Goal: Task Accomplishment & Management: Manage account settings

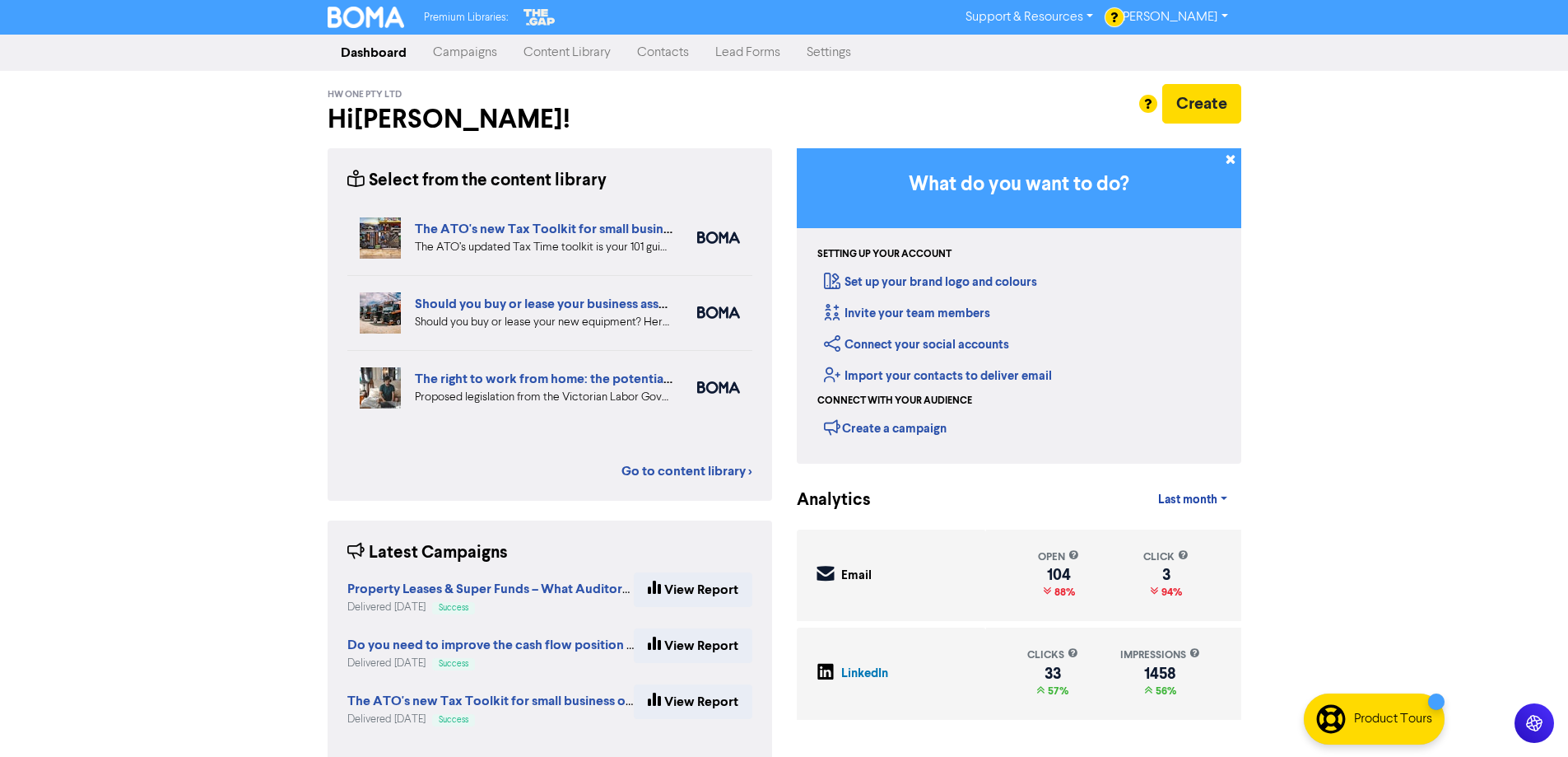
click at [649, 57] on link "Contacts" at bounding box center [663, 53] width 78 height 33
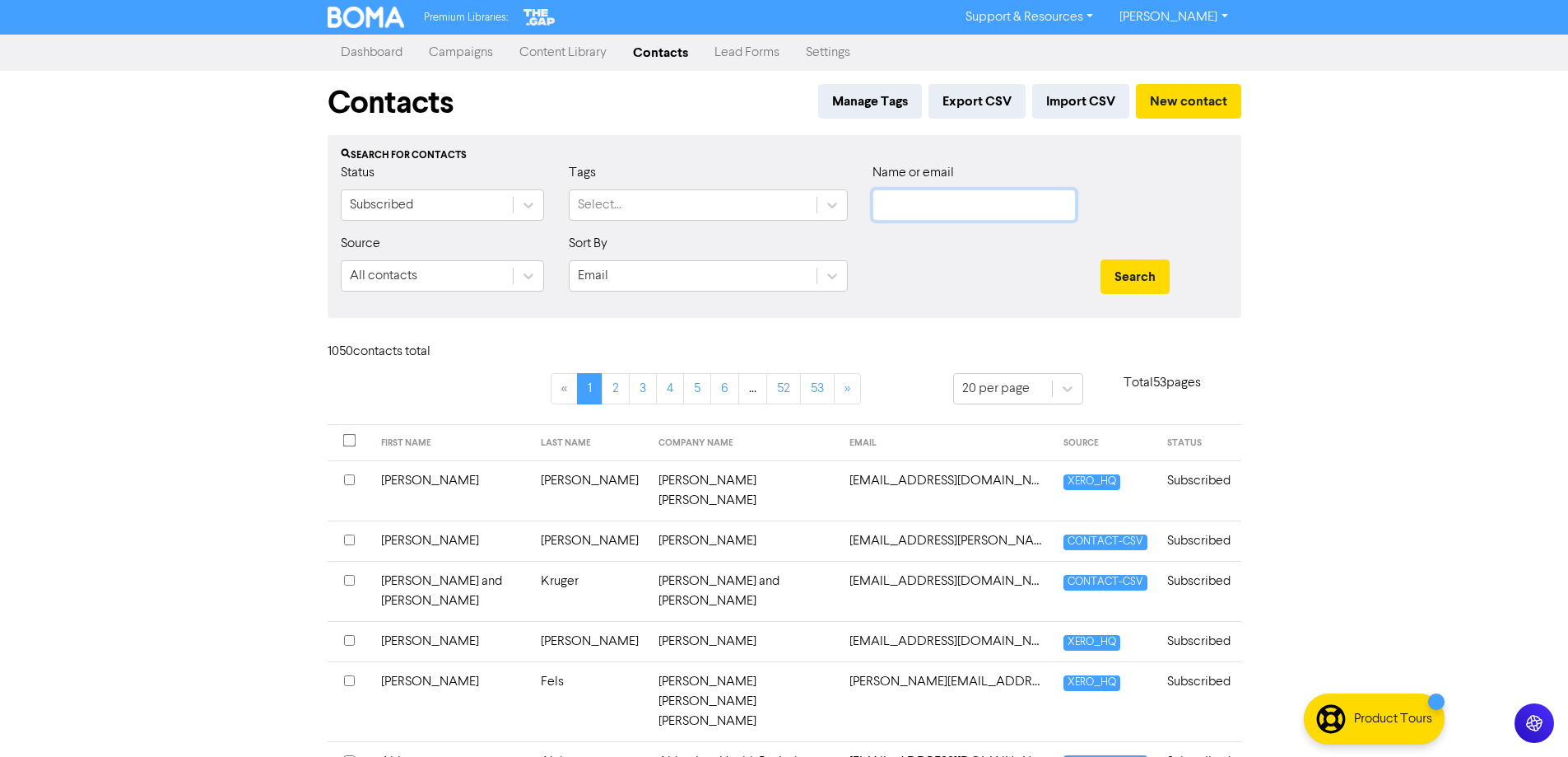
click at [947, 204] on input "text" at bounding box center [974, 204] width 203 height 31
type input "[PERSON_NAME]"
click at [1101, 259] on button "Search" at bounding box center [1136, 276] width 70 height 35
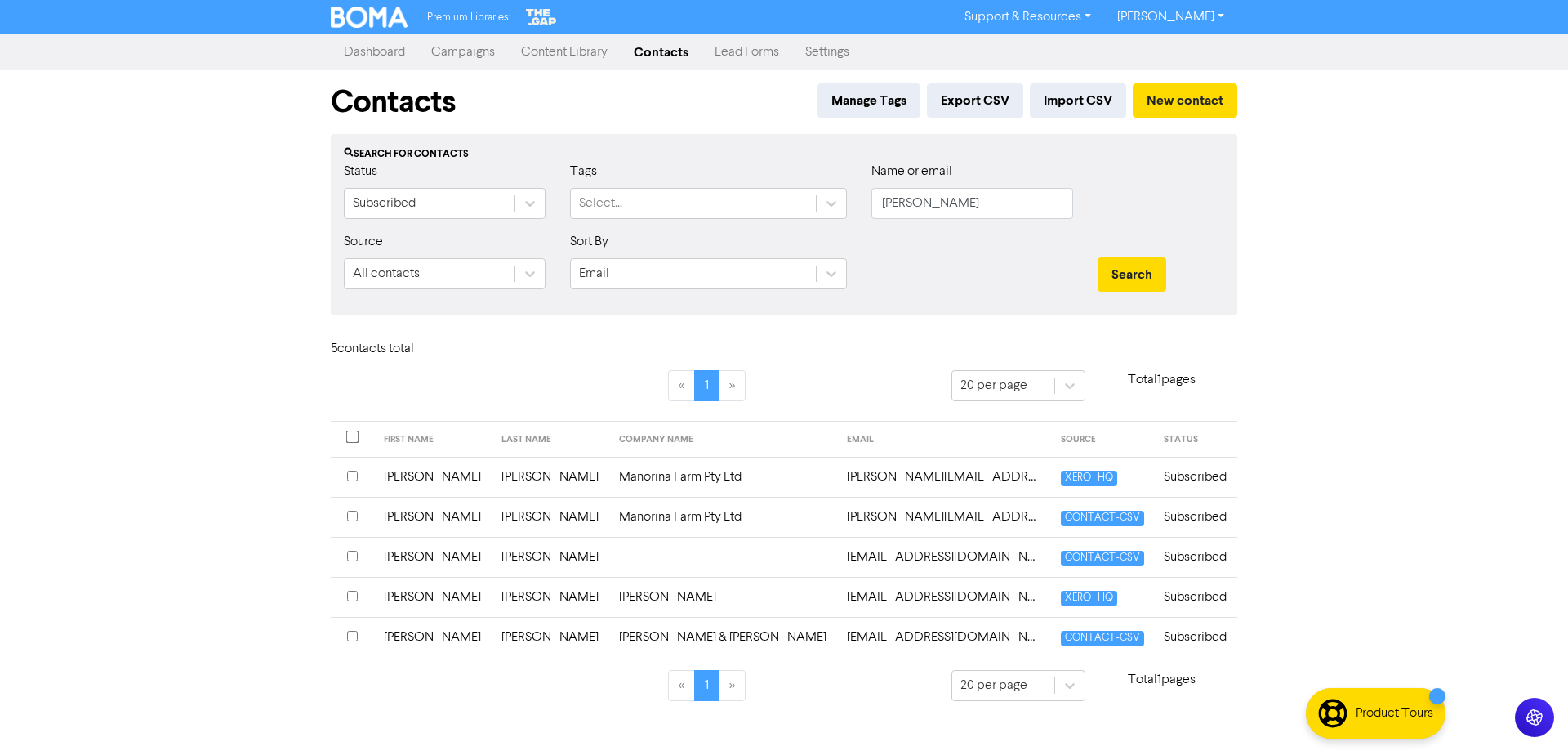
click at [420, 518] on td "[PERSON_NAME]" at bounding box center [433, 517] width 118 height 40
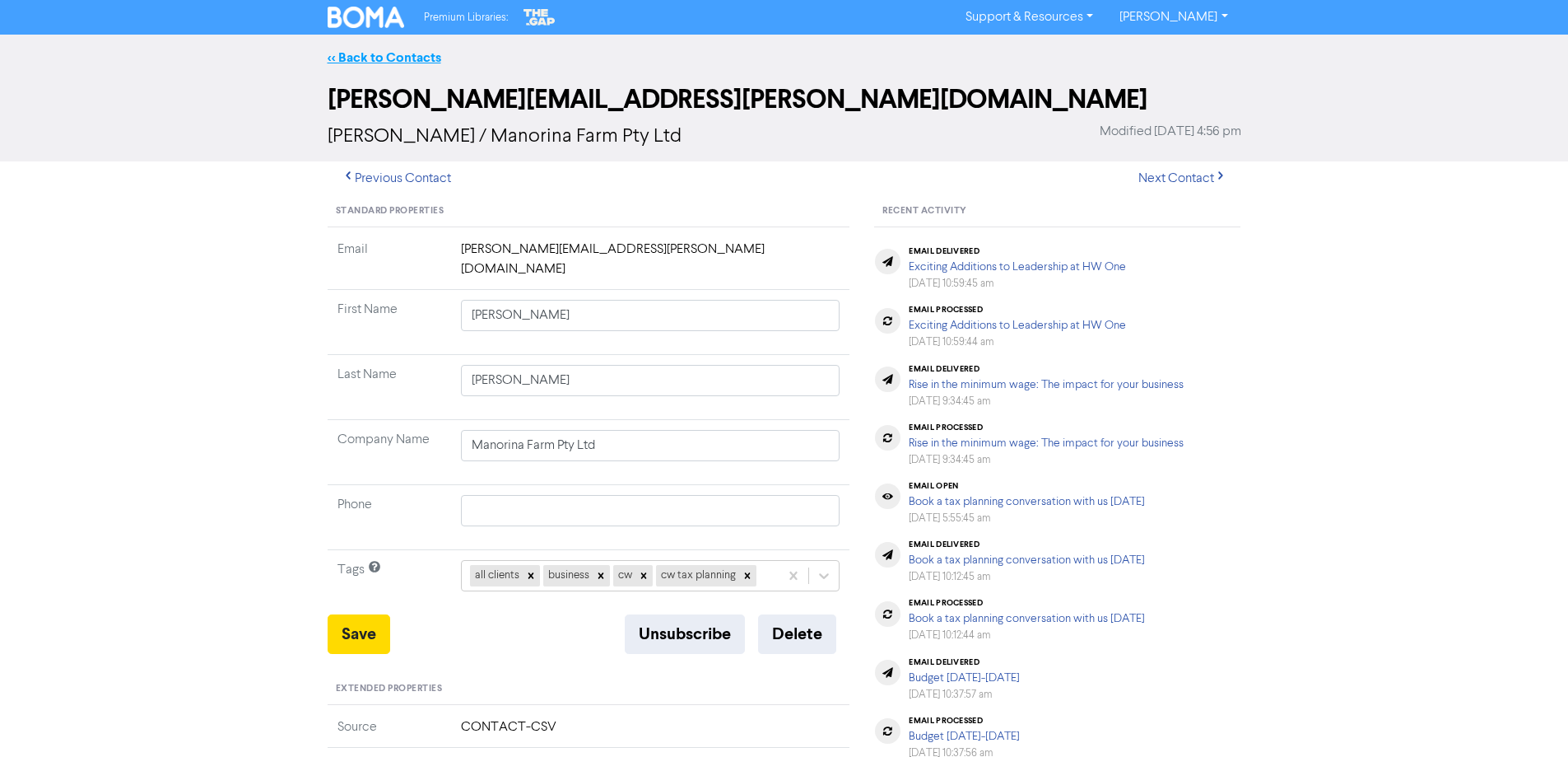
click at [386, 60] on link "<< Back to Contacts" at bounding box center [385, 57] width 114 height 16
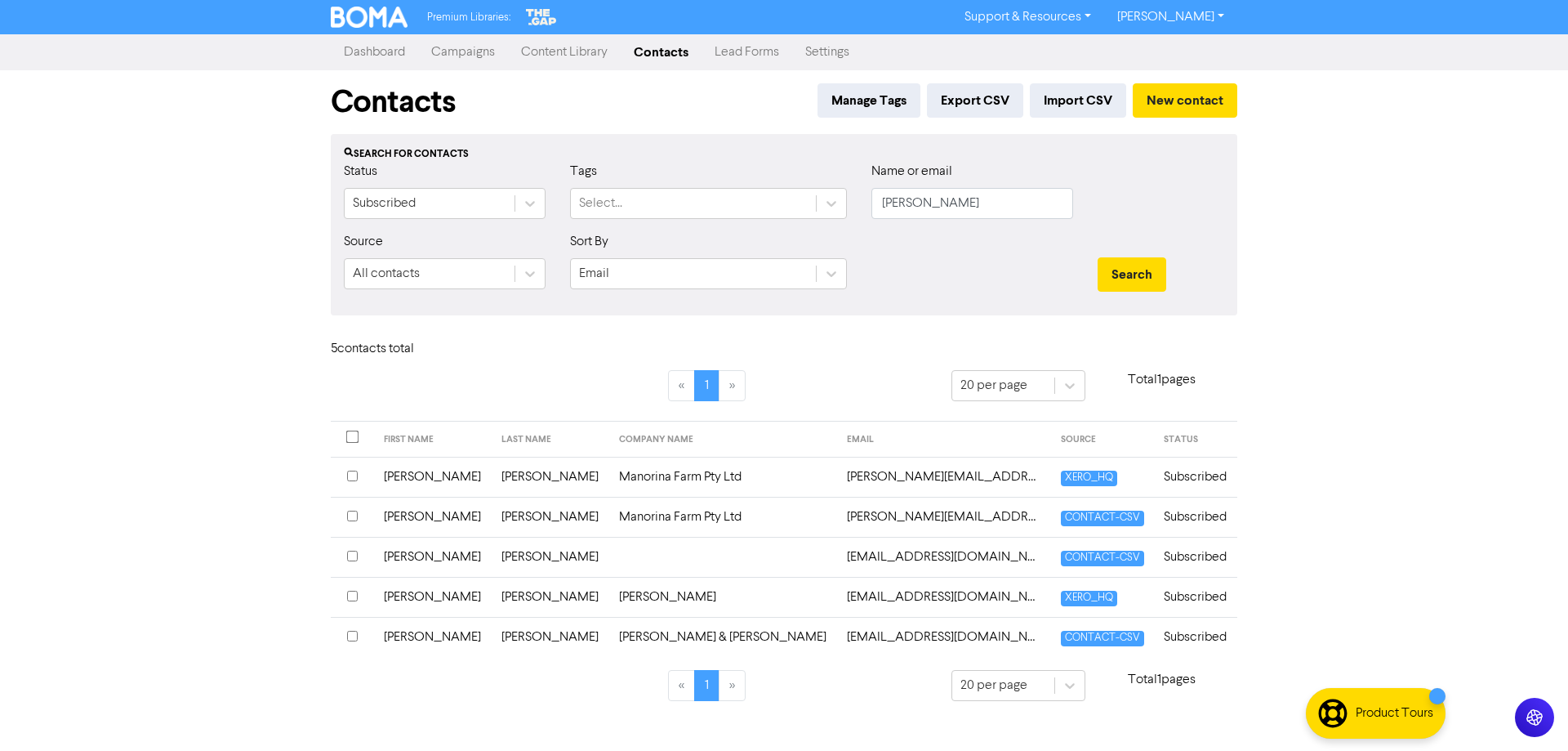
click at [416, 478] on td "[PERSON_NAME]" at bounding box center [433, 477] width 118 height 40
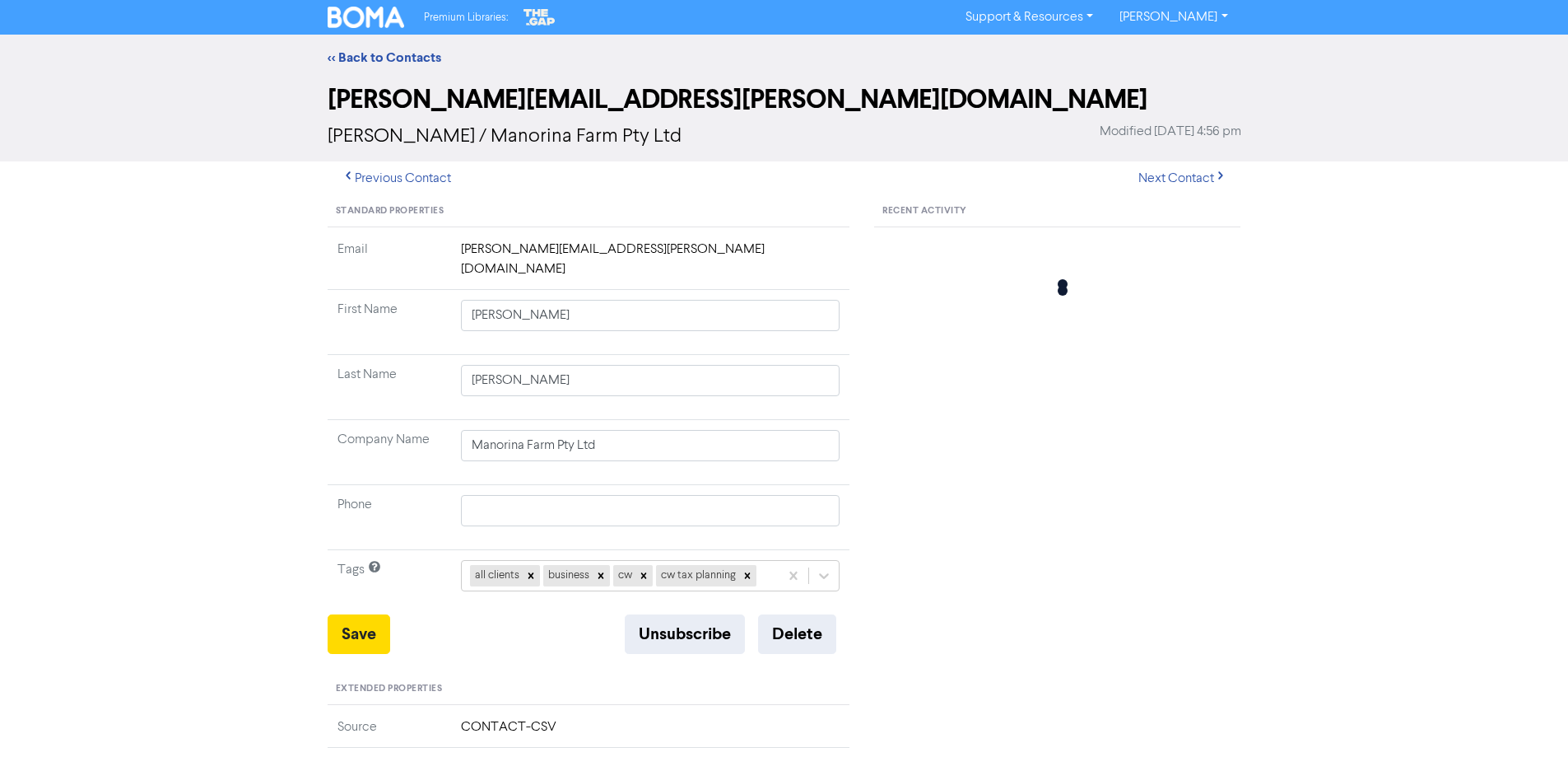
type input "0410 461 895"
type input "[STREET_ADDRESS]"
type input "HIGHVALE"
type input "4520"
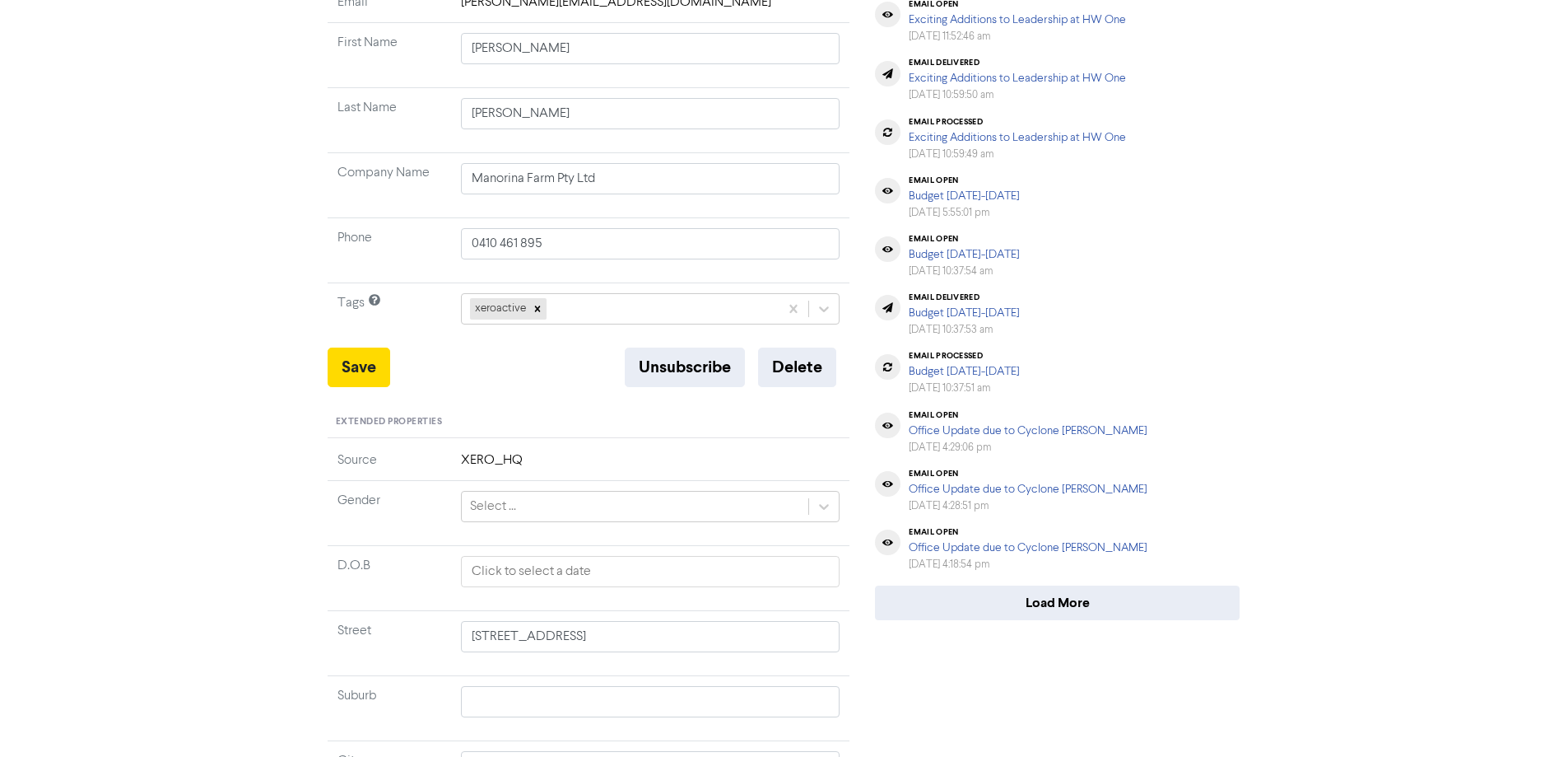
scroll to position [82, 0]
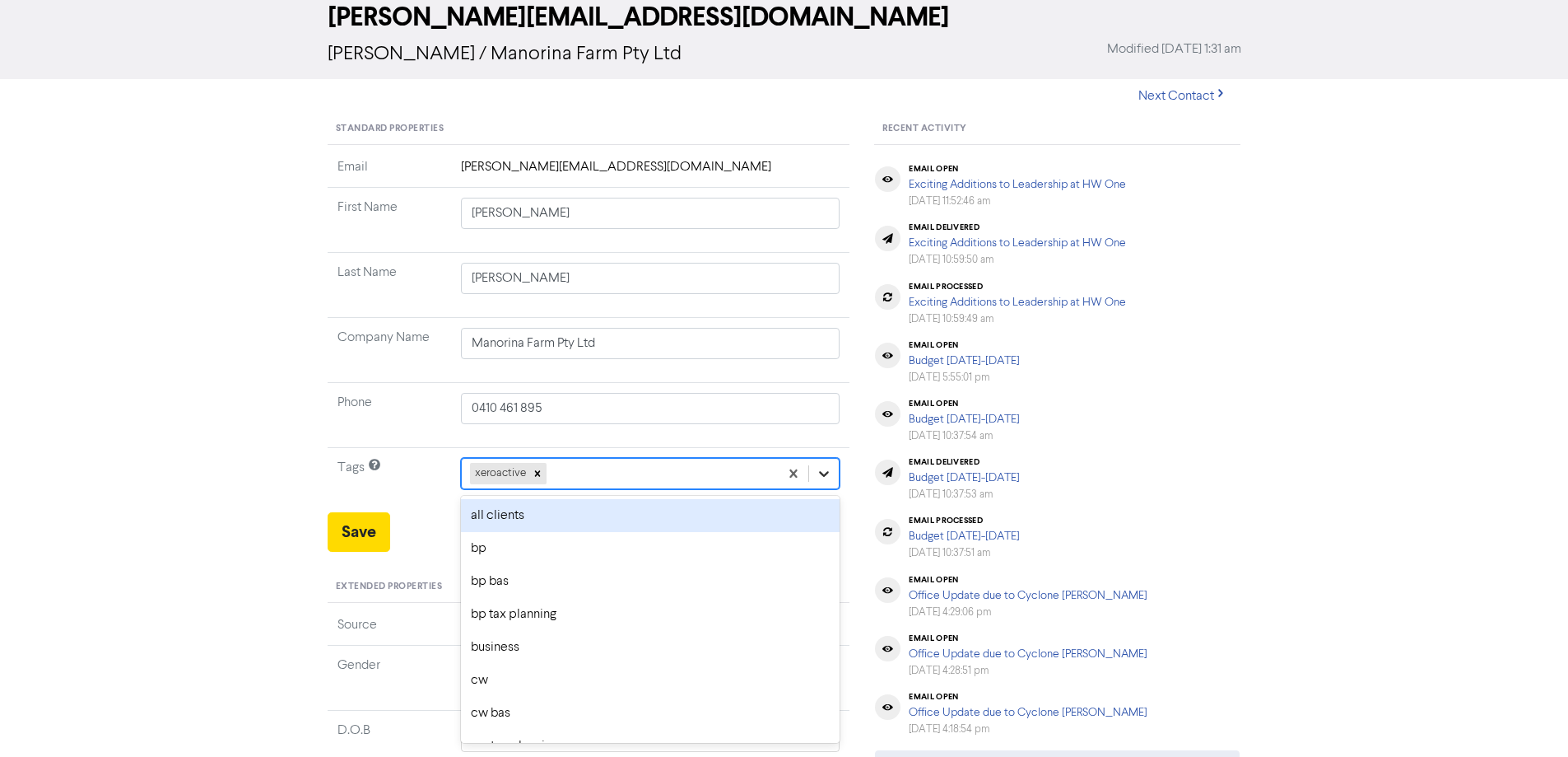
click at [818, 477] on icon at bounding box center [823, 473] width 16 height 16
click at [636, 511] on div "all clients" at bounding box center [651, 515] width 380 height 33
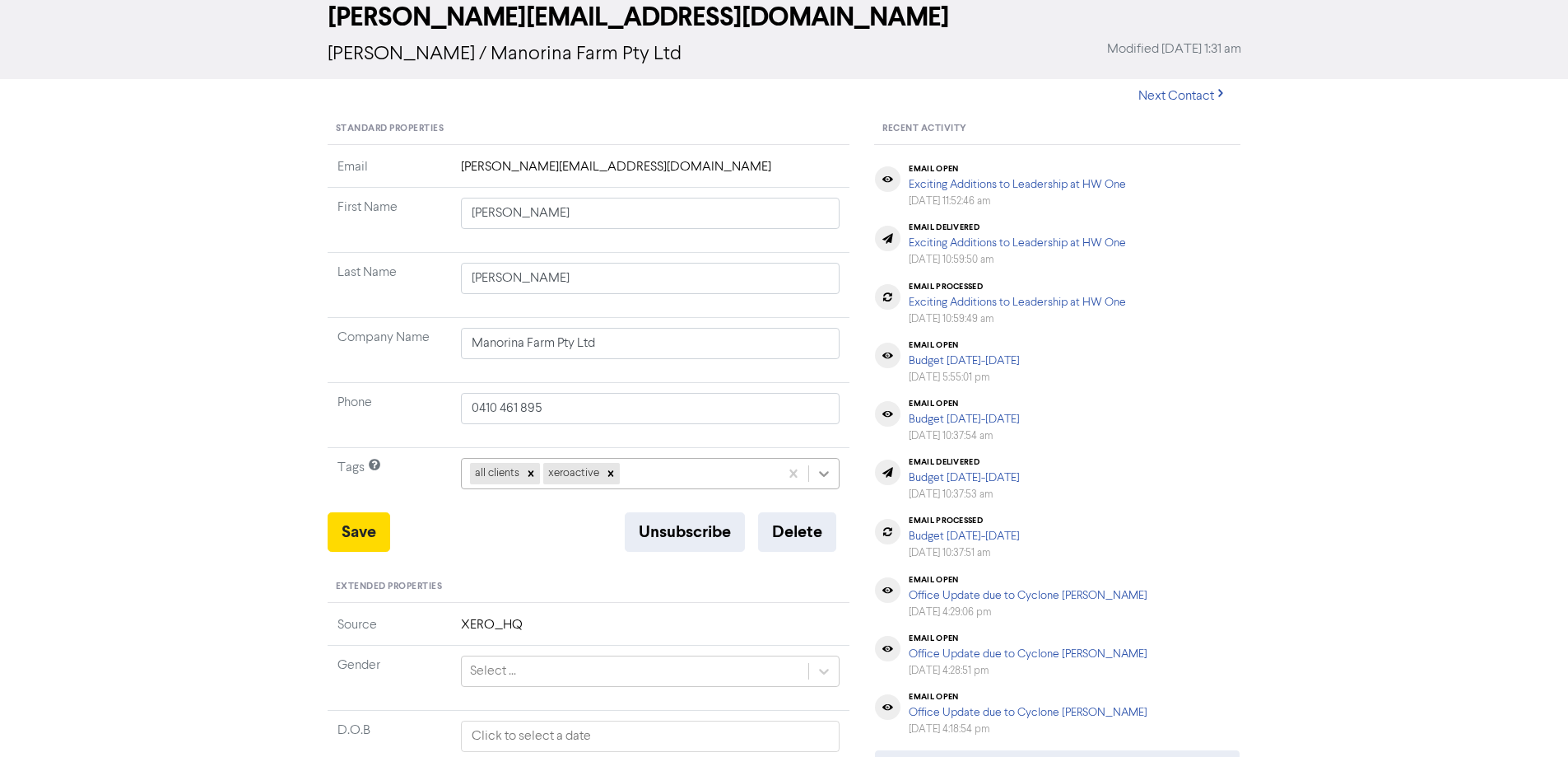
click at [819, 474] on icon at bounding box center [823, 473] width 16 height 16
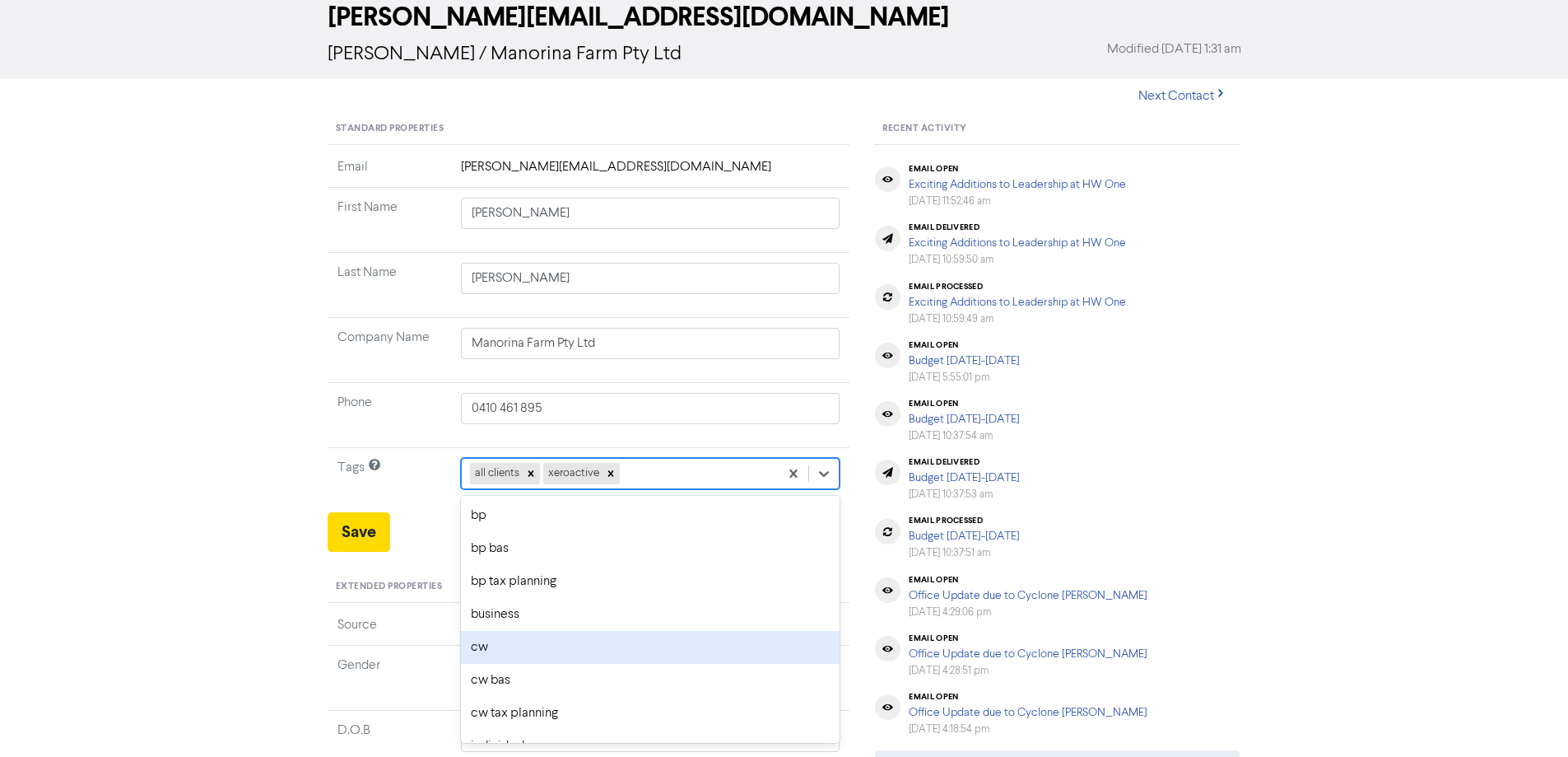
click at [597, 639] on div "cw" at bounding box center [651, 647] width 380 height 33
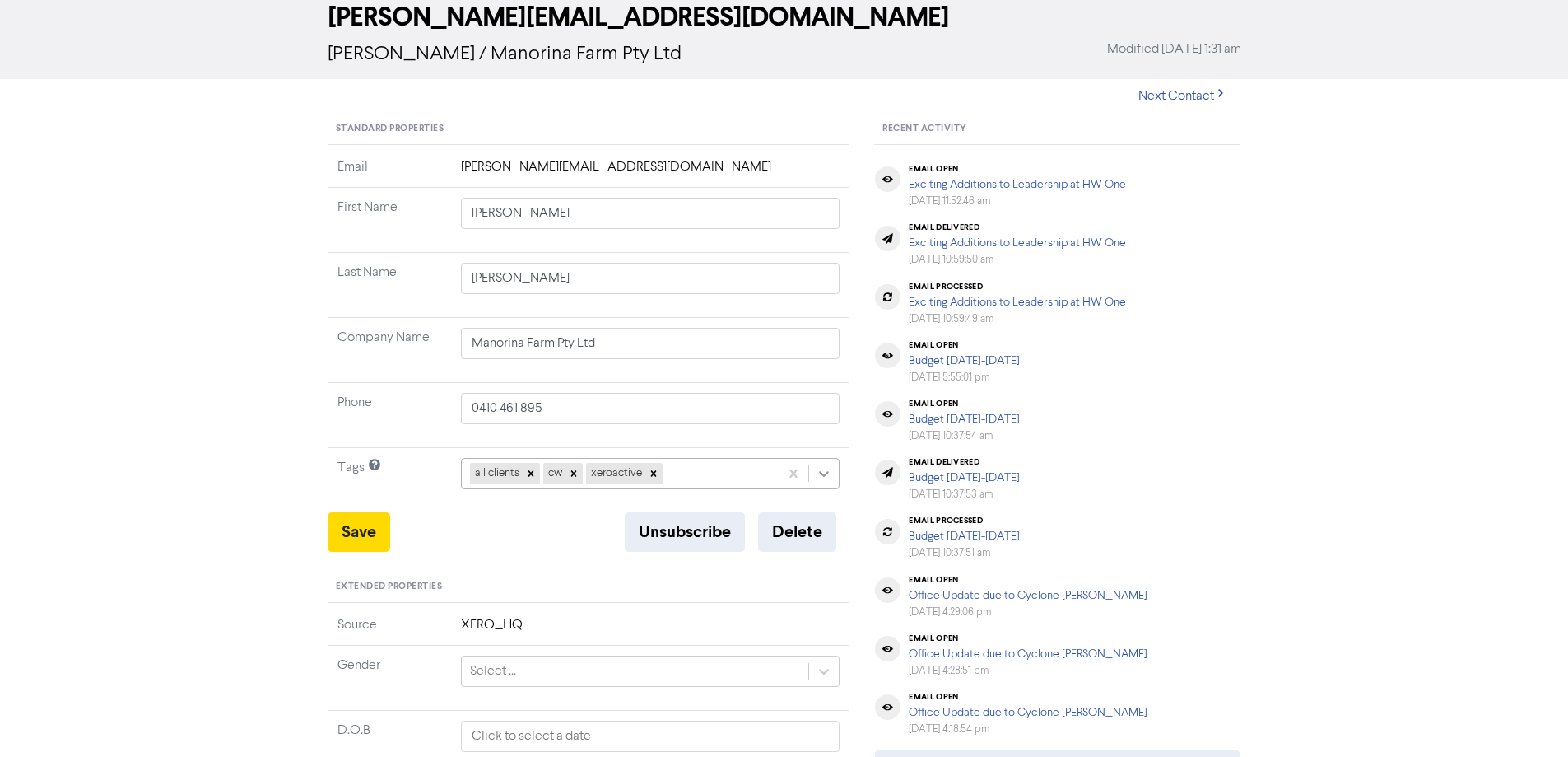
click at [823, 470] on icon at bounding box center [823, 473] width 16 height 16
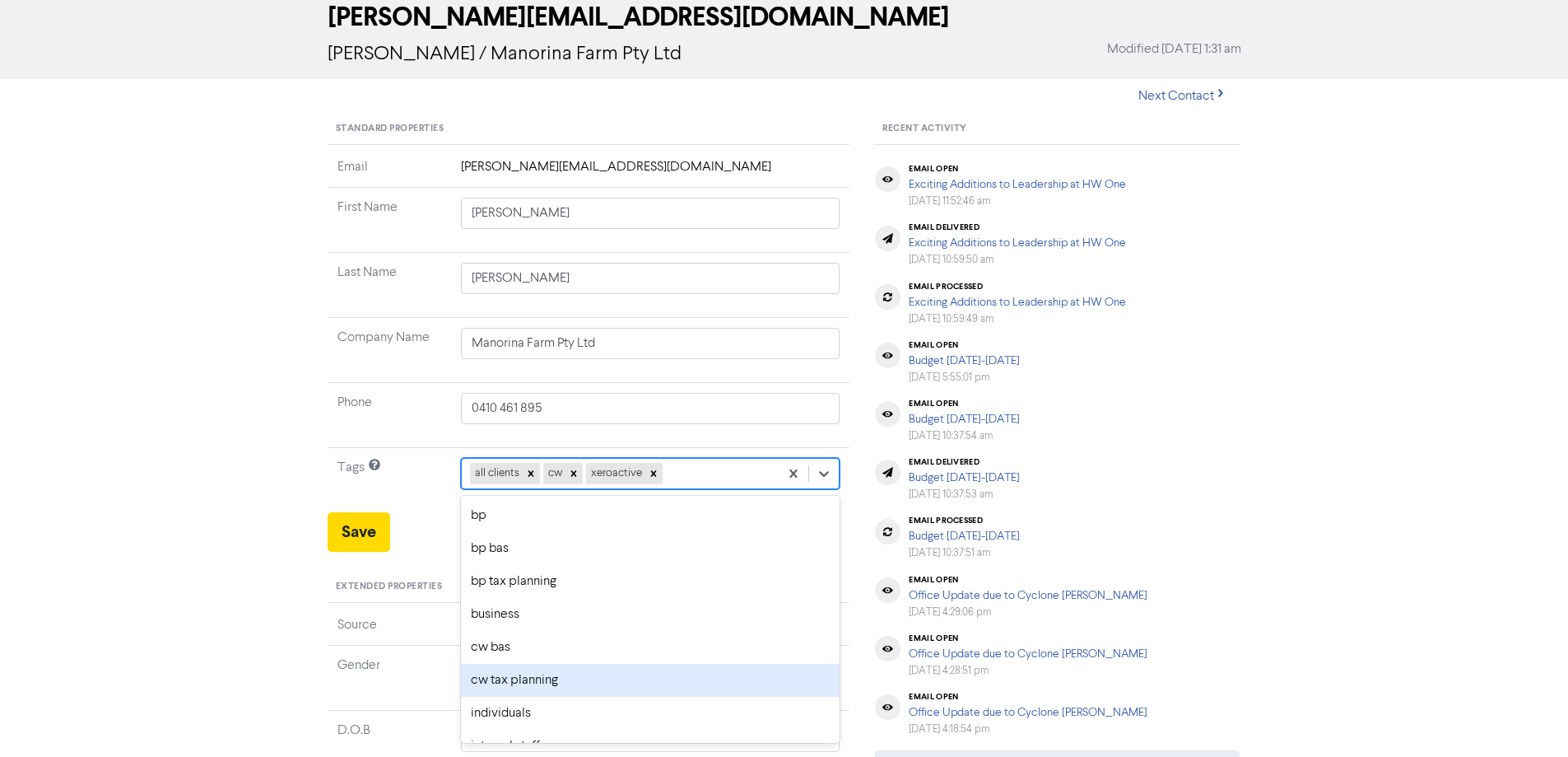
click at [625, 680] on div "cw tax planning" at bounding box center [651, 680] width 380 height 33
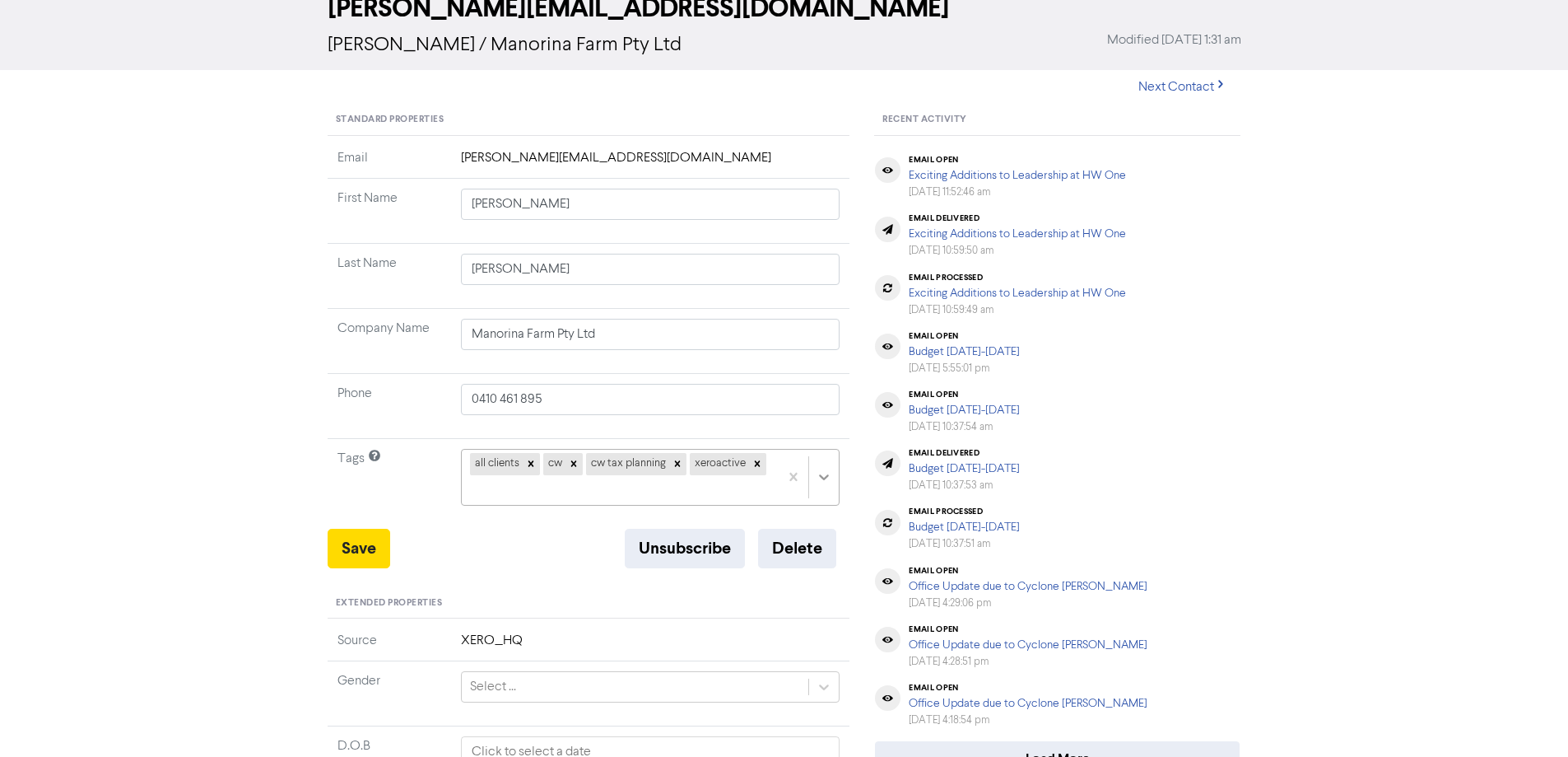
click at [829, 492] on div at bounding box center [824, 476] width 30 height 30
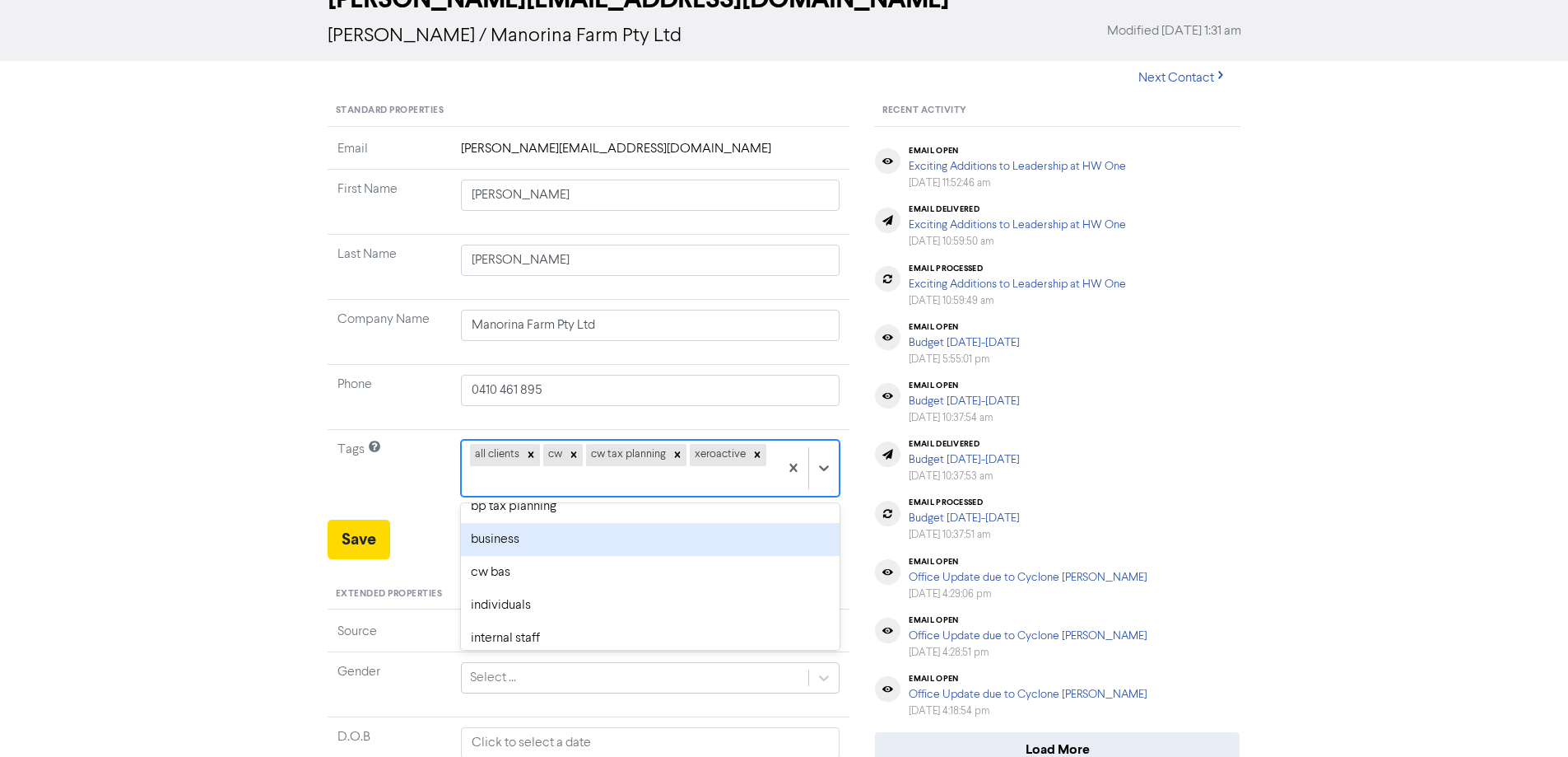
click at [648, 549] on div "business" at bounding box center [651, 539] width 380 height 33
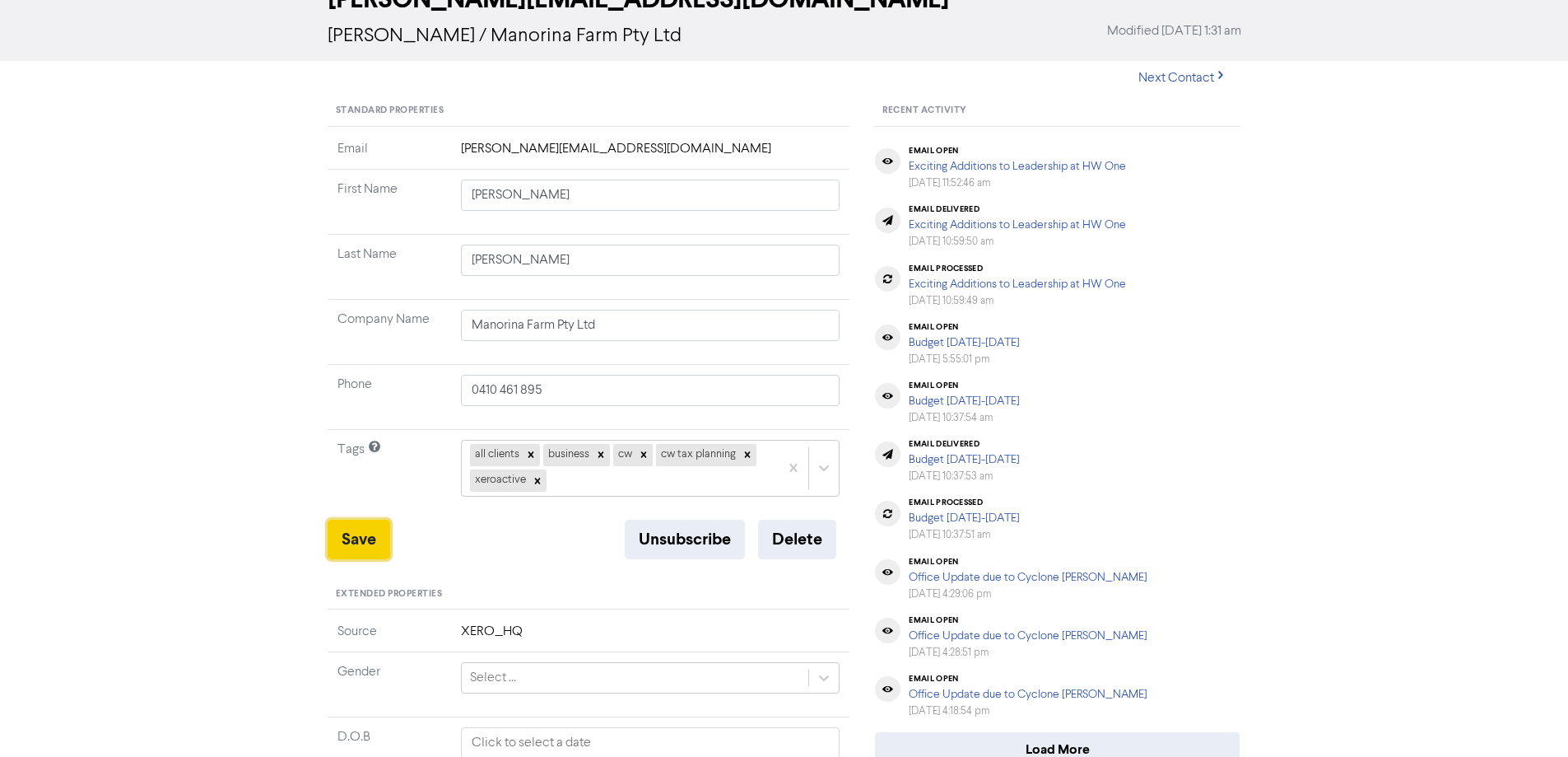
click at [357, 543] on button "Save" at bounding box center [359, 539] width 63 height 40
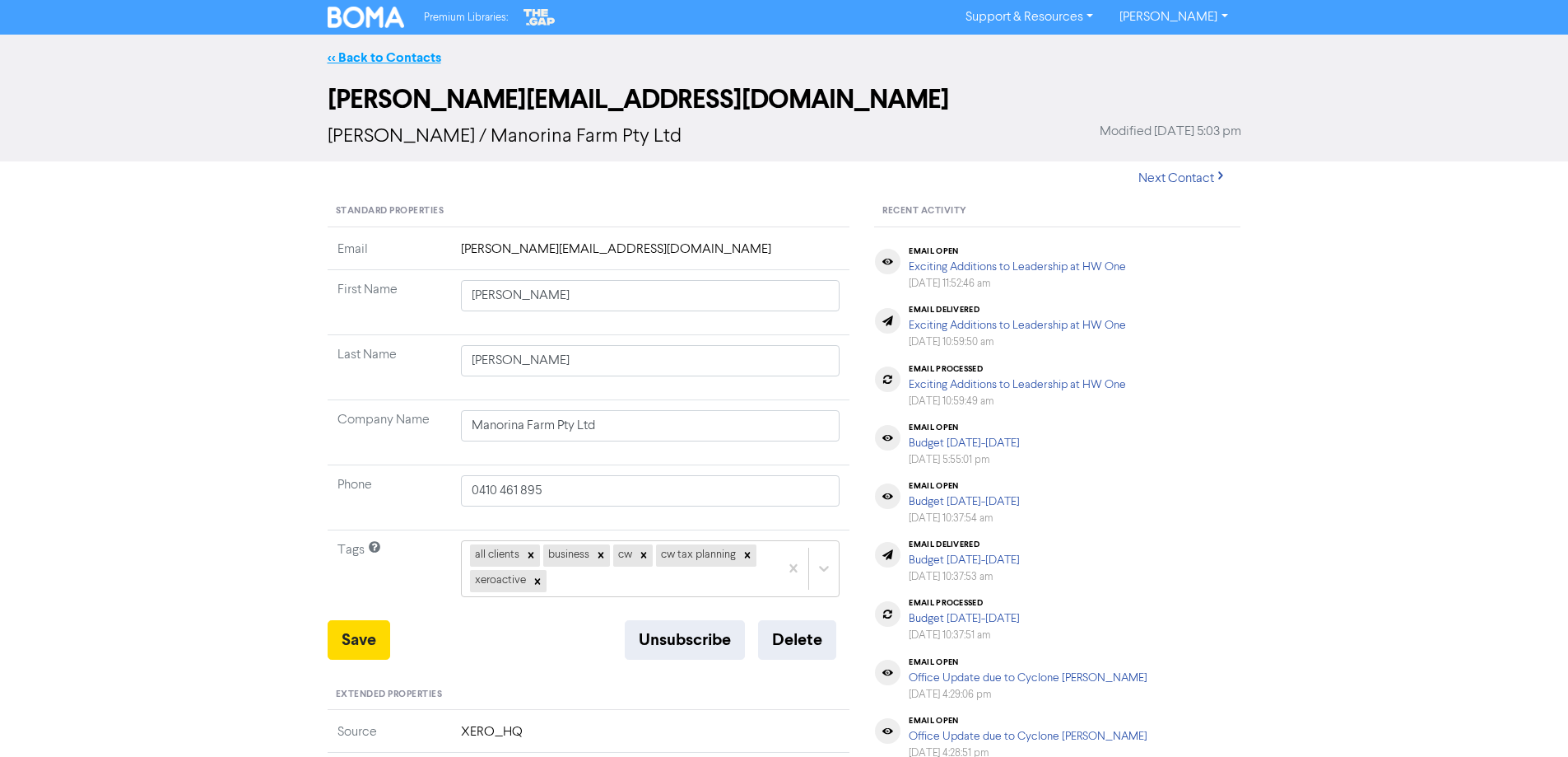
click at [358, 62] on link "<< Back to Contacts" at bounding box center [385, 57] width 114 height 16
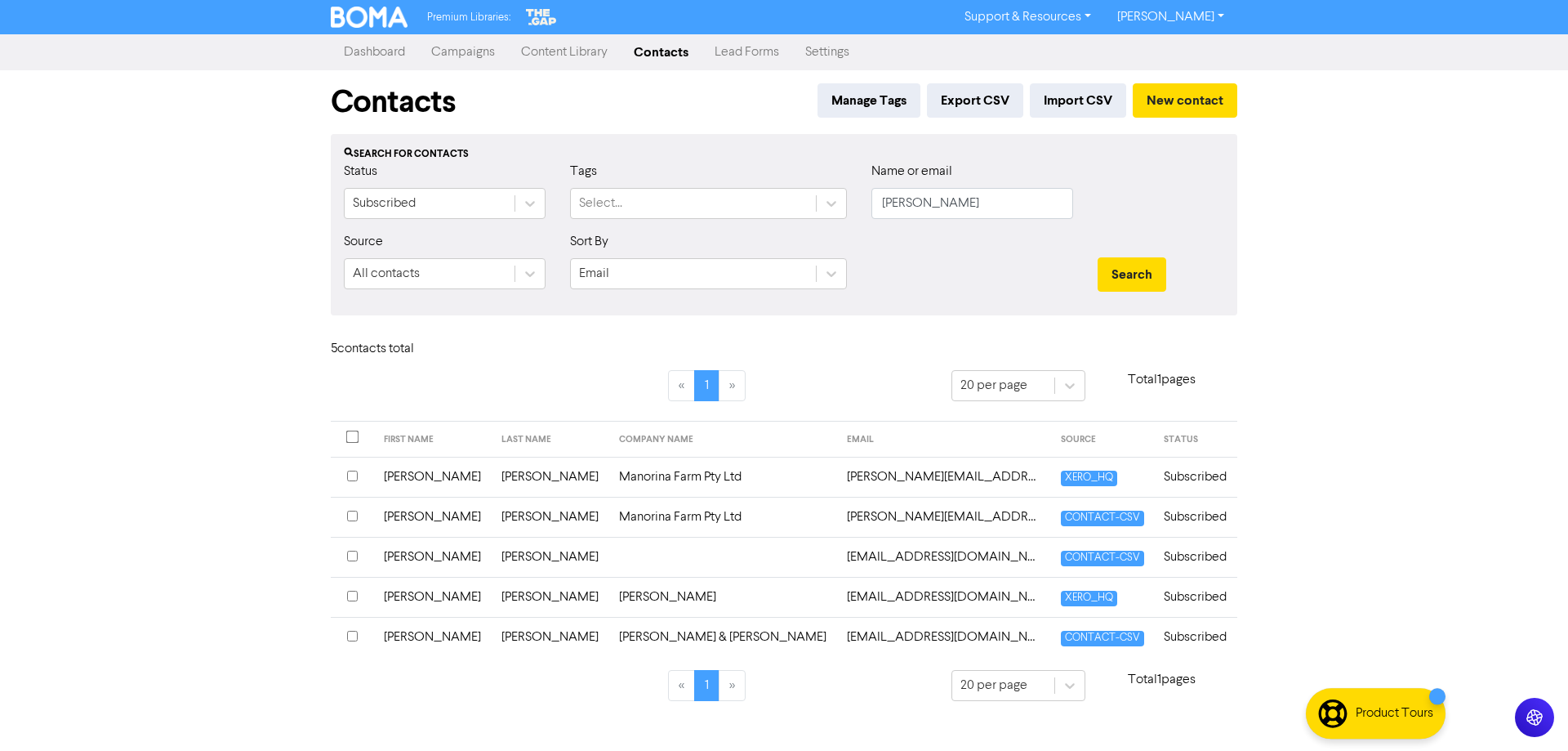
click at [517, 521] on td "[PERSON_NAME]" at bounding box center [551, 517] width 118 height 40
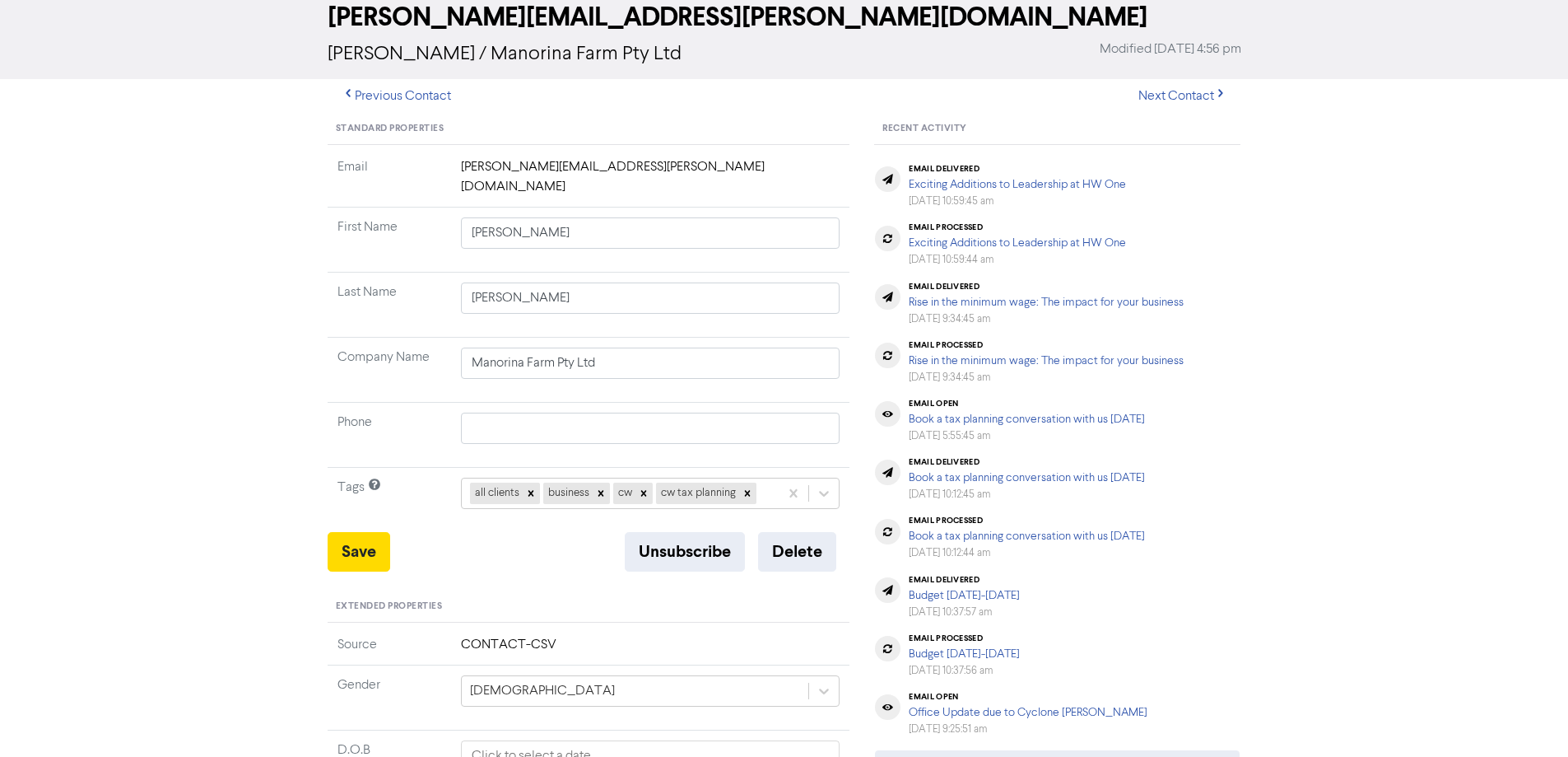
scroll to position [164, 0]
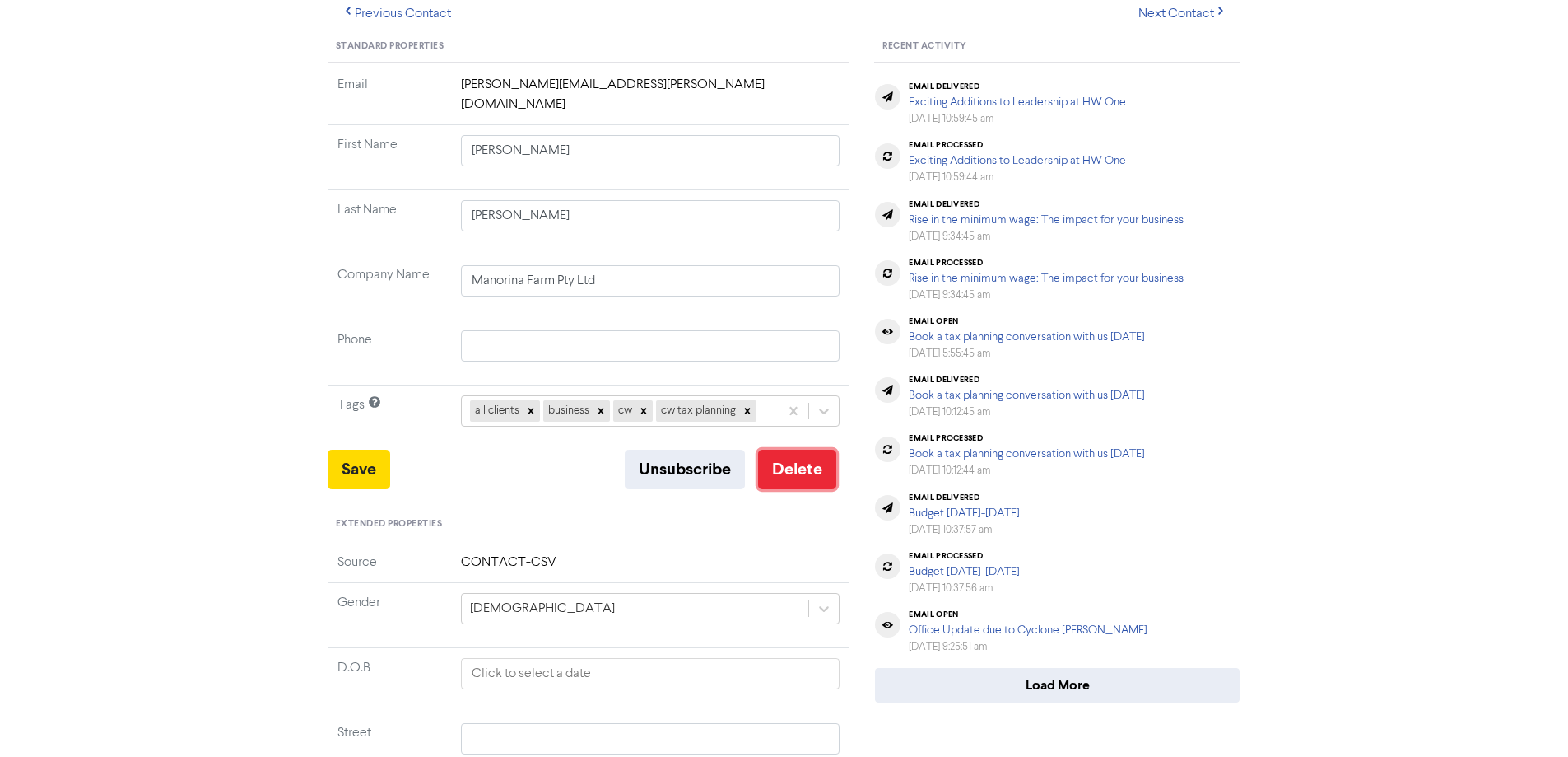
click at [819, 454] on button "Delete" at bounding box center [797, 469] width 78 height 40
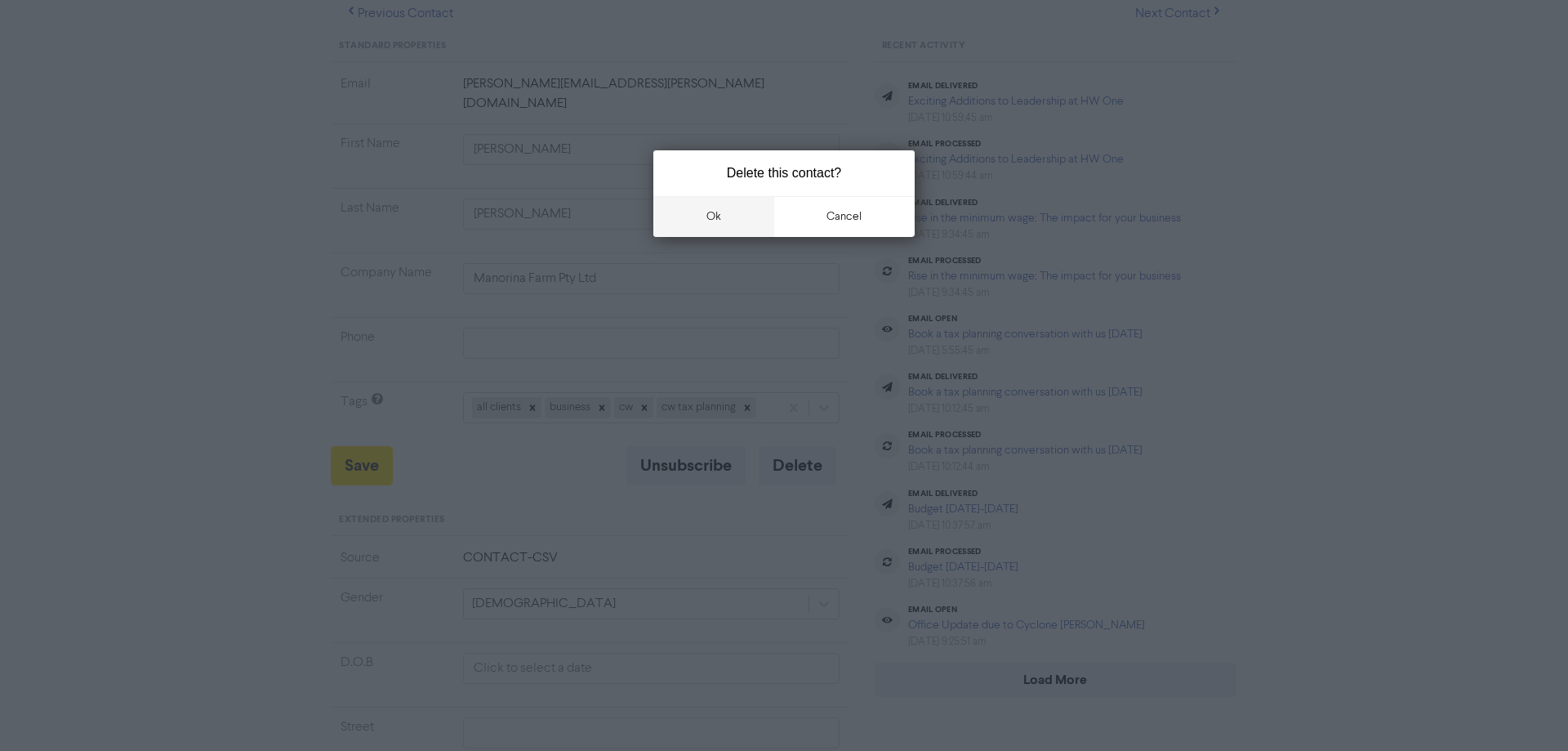
click at [739, 235] on button "ok" at bounding box center [714, 216] width 121 height 41
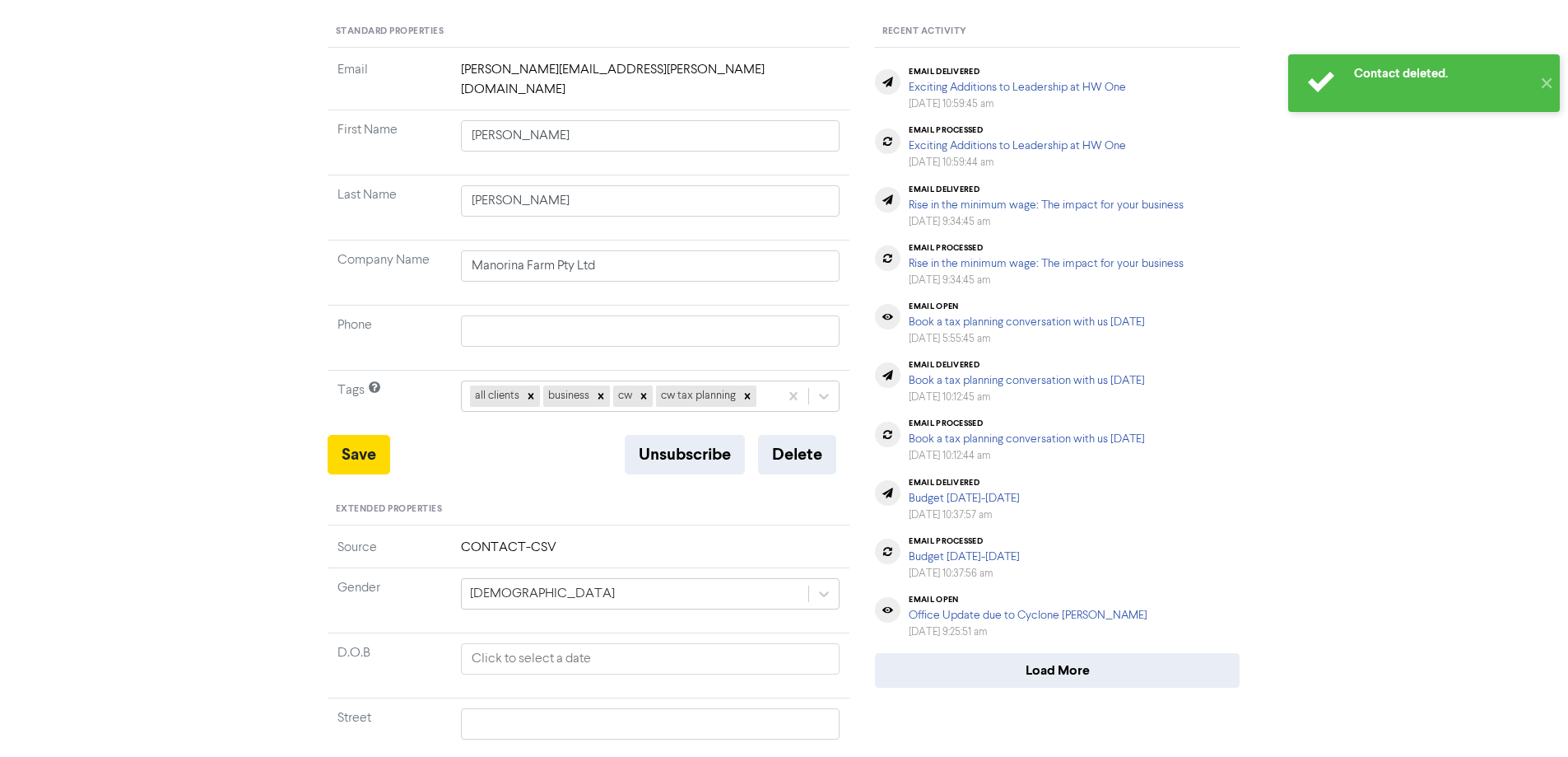
scroll to position [0, 0]
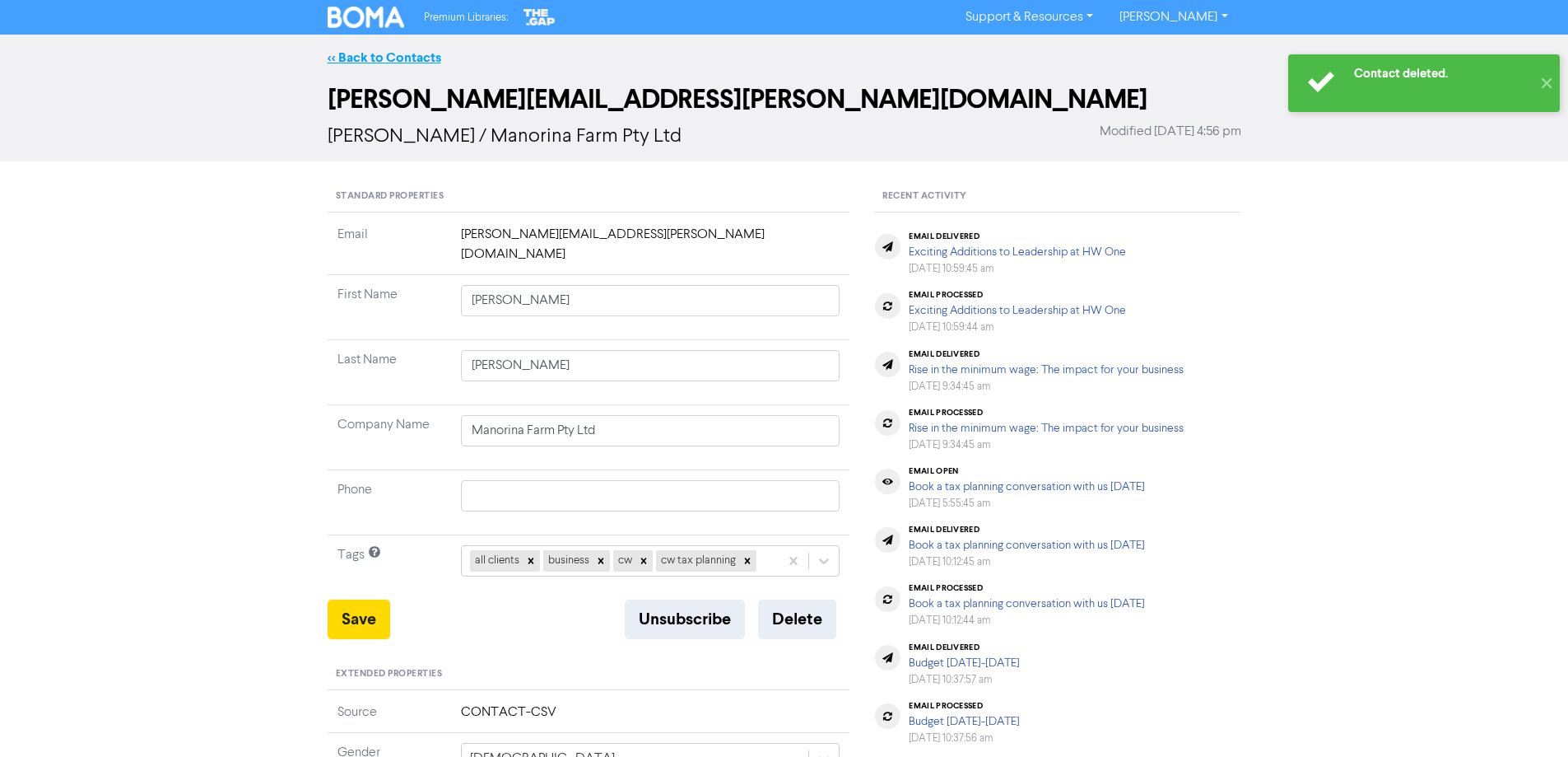
click at [403, 55] on link "<< Back to Contacts" at bounding box center [385, 57] width 114 height 16
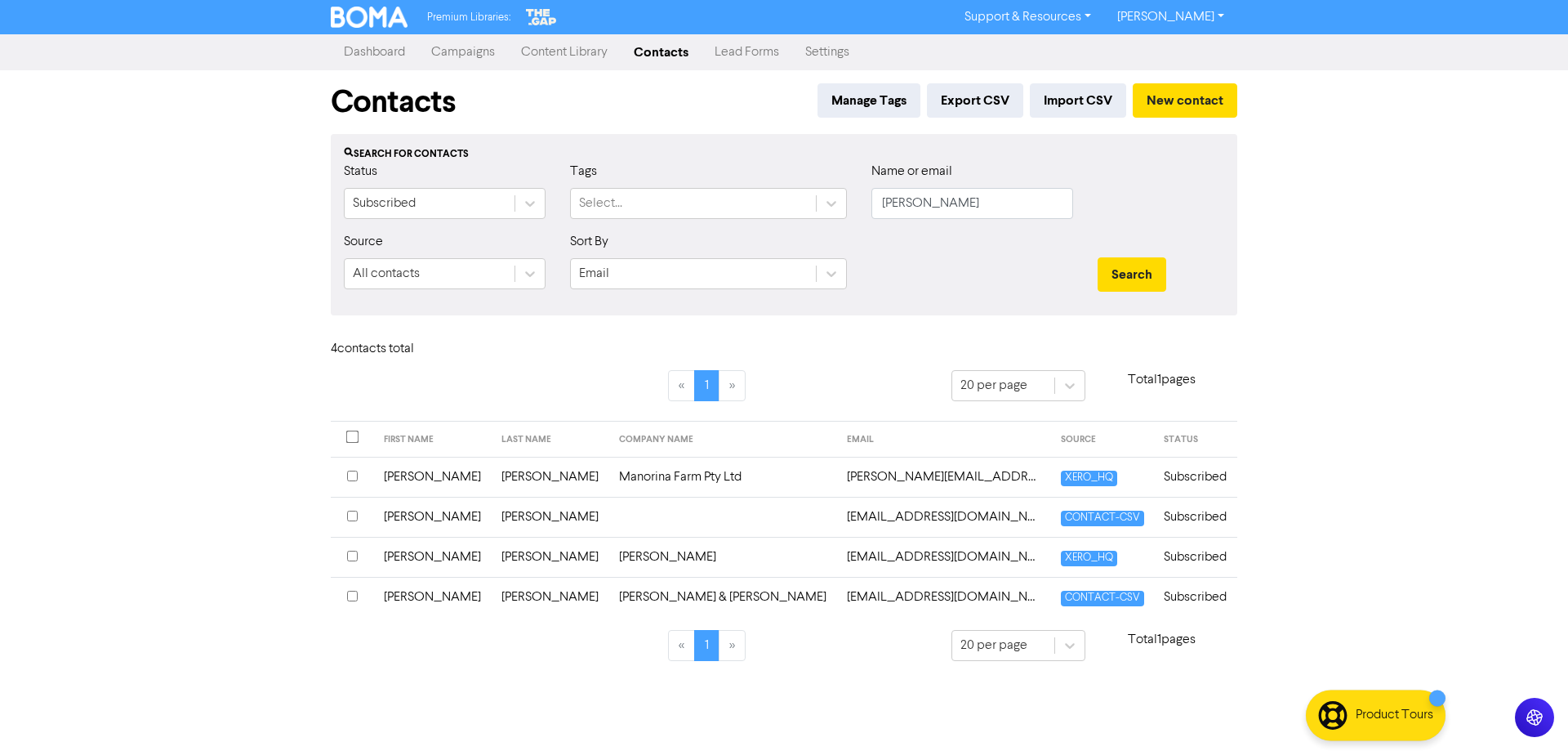
click at [323, 684] on div "Premium Libraries: Support & Resources Video Tutorials FAQ & Guides Marketing E…" at bounding box center [784, 375] width 1568 height 751
click at [537, 469] on td "[PERSON_NAME]" at bounding box center [551, 477] width 118 height 40
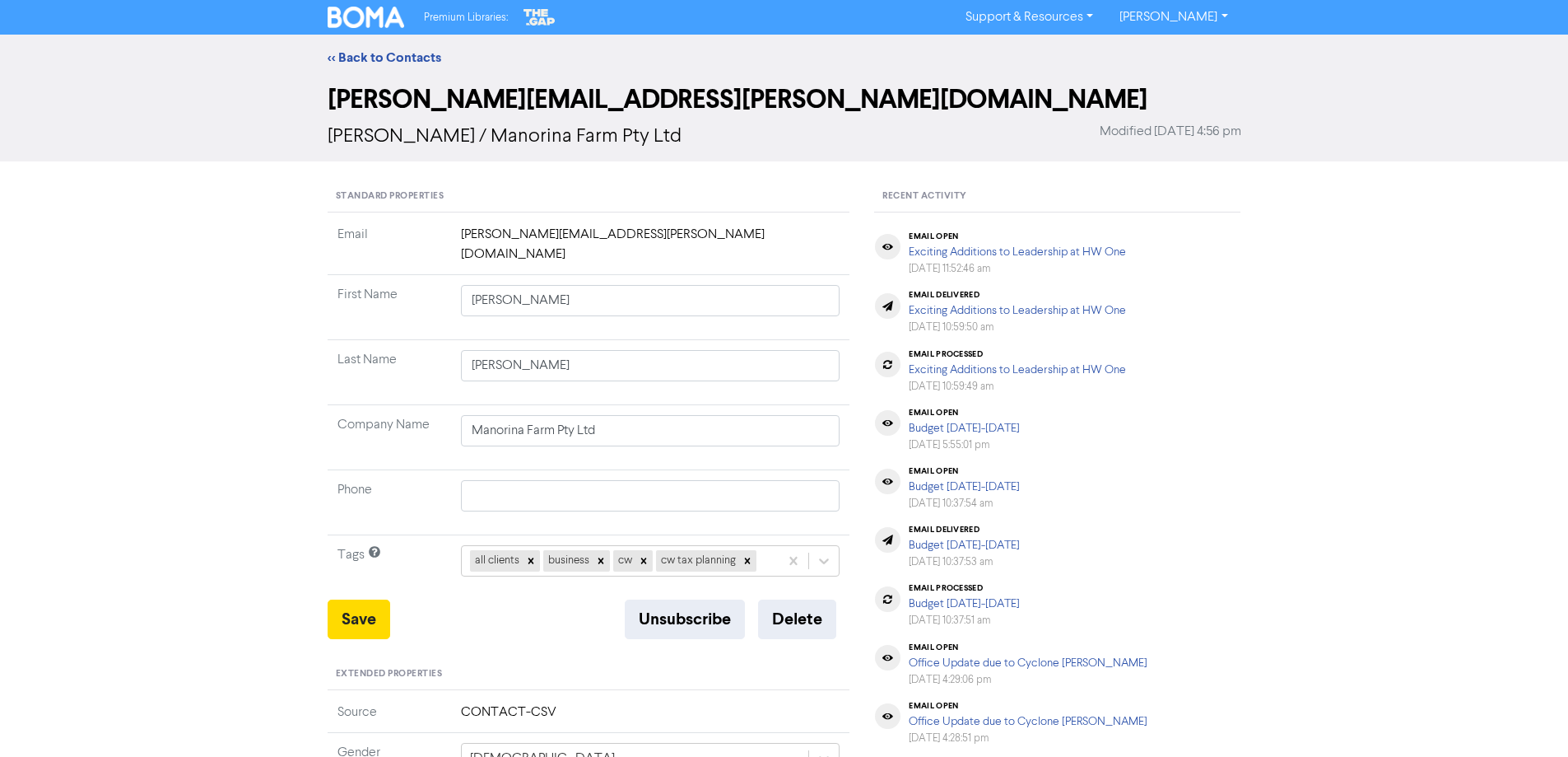
type input "0410 461 895"
type input "[STREET_ADDRESS]"
type input "HIGHVALE"
type input "4520"
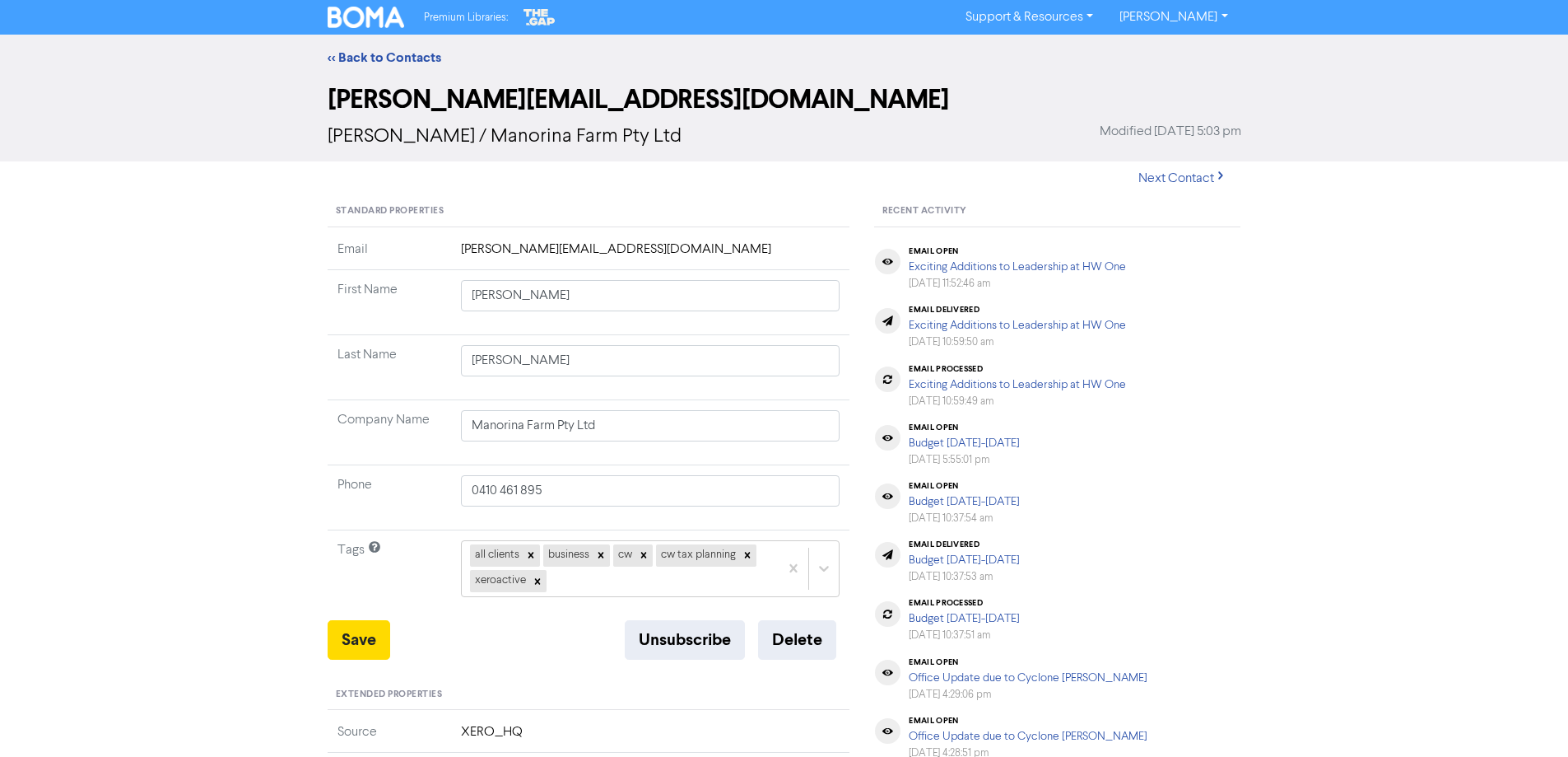
scroll to position [164, 0]
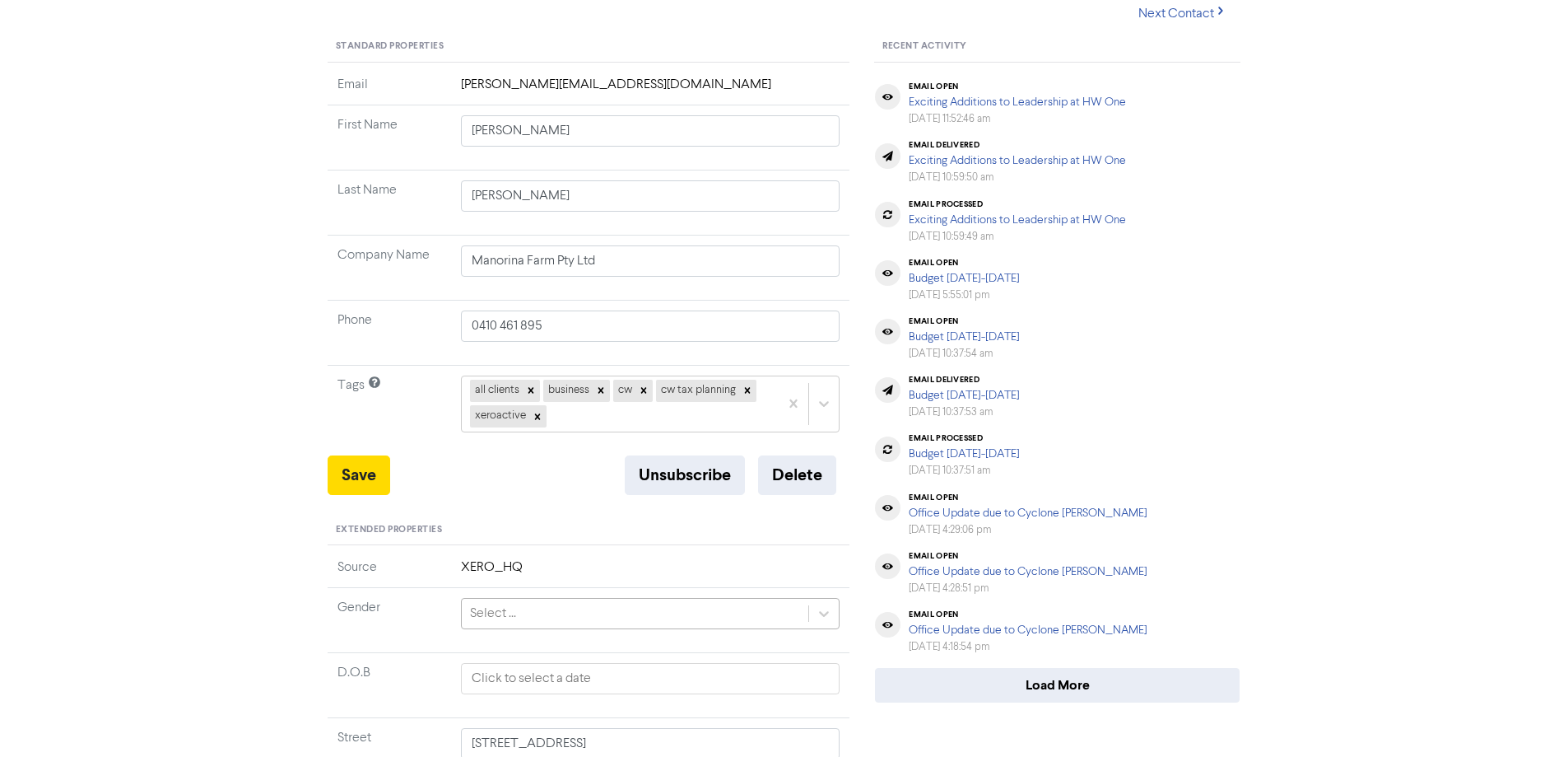
click at [557, 619] on div "Select ..." at bounding box center [636, 613] width 348 height 30
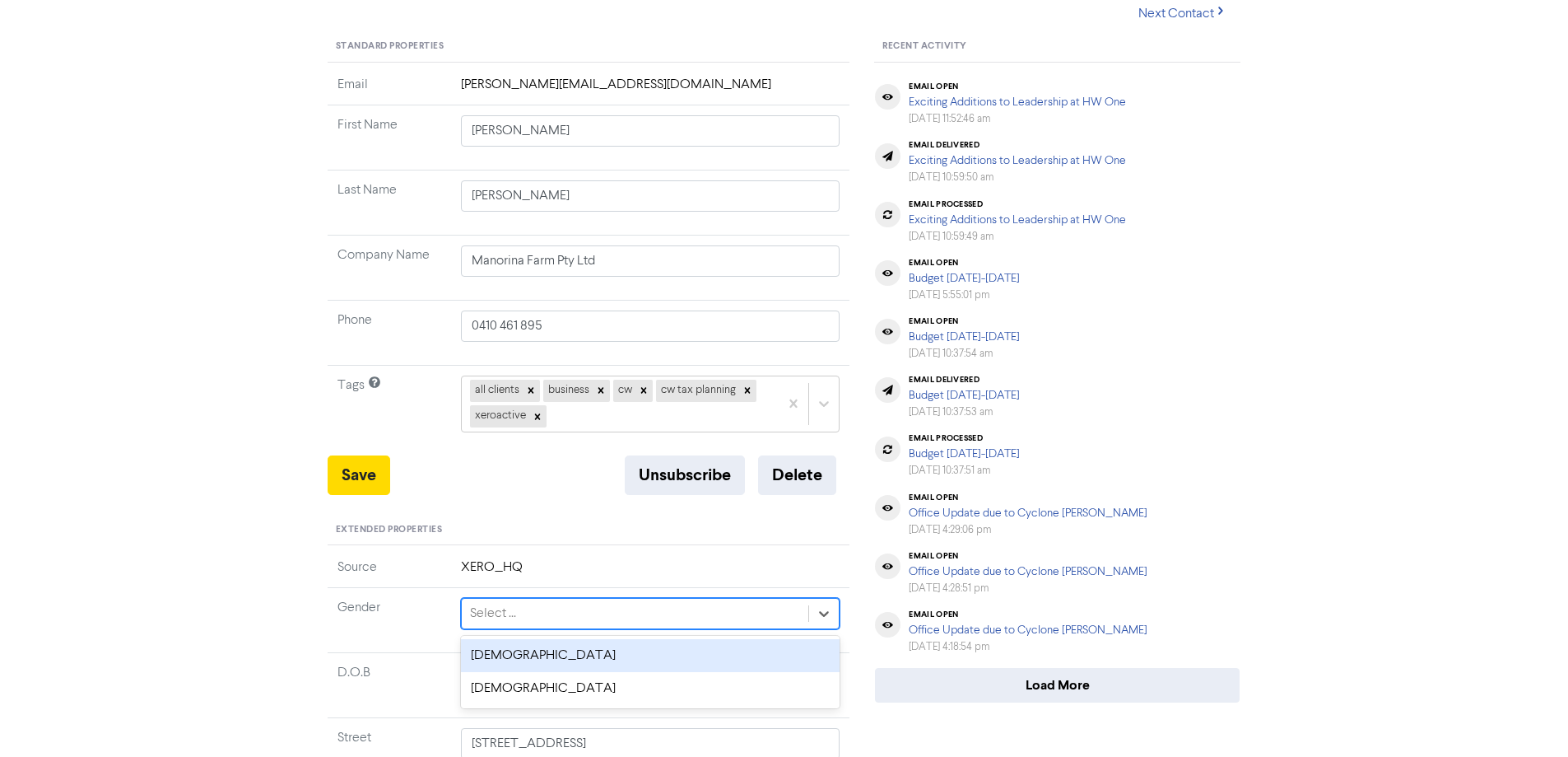
click at [543, 665] on div "[DEMOGRAPHIC_DATA]" at bounding box center [651, 655] width 380 height 33
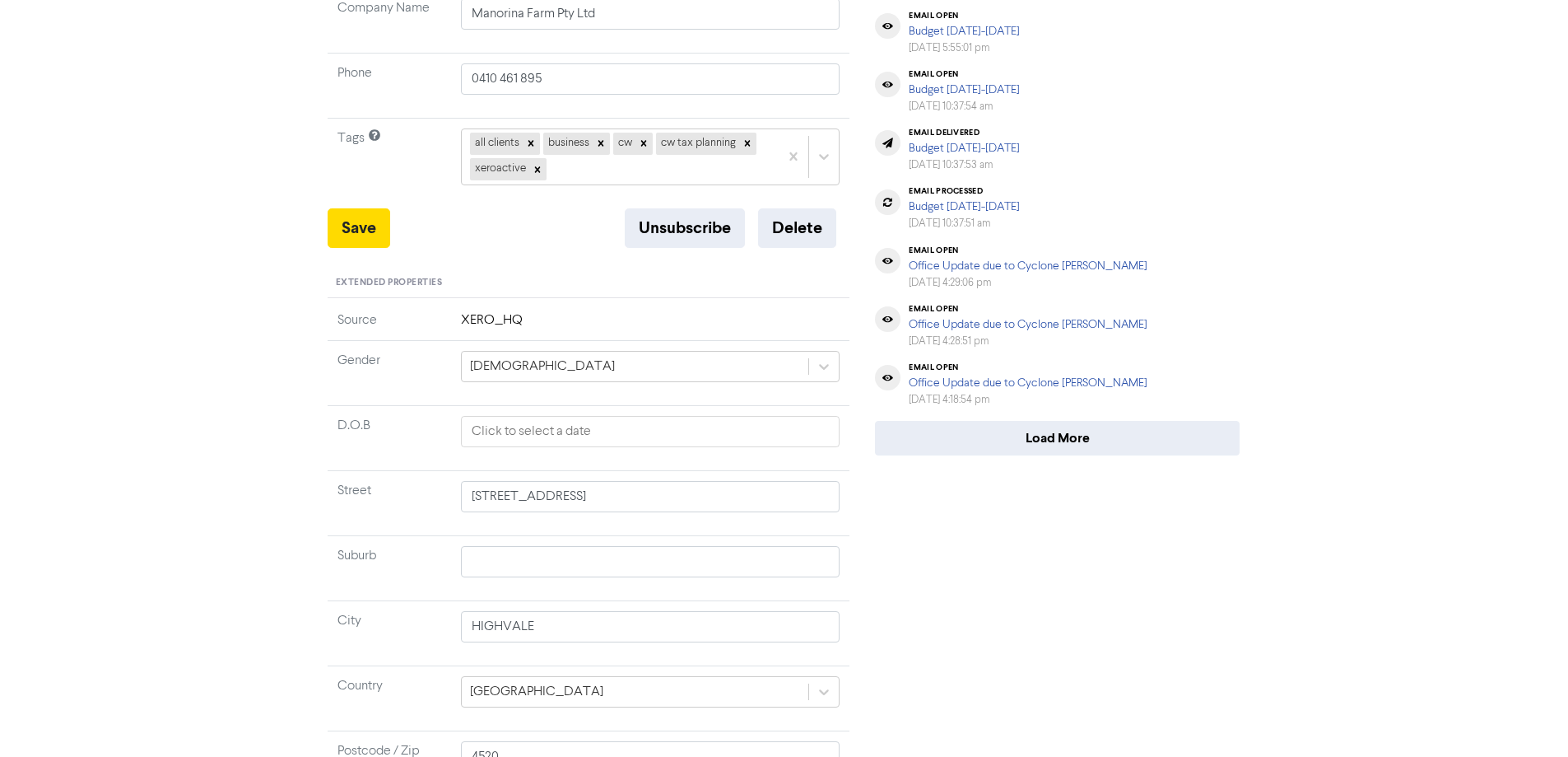
scroll to position [82, 0]
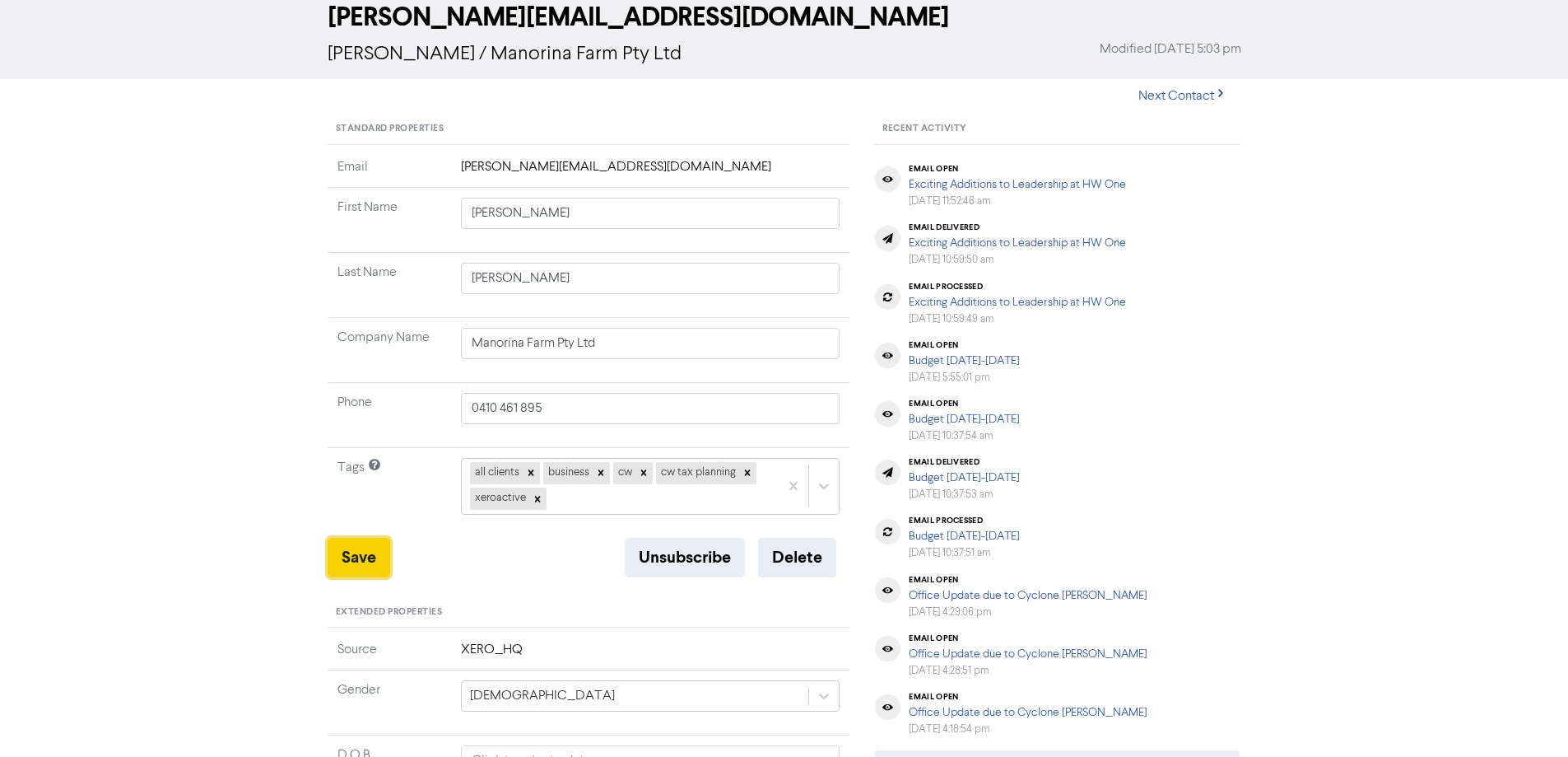
click at [375, 555] on button "Save" at bounding box center [359, 557] width 63 height 40
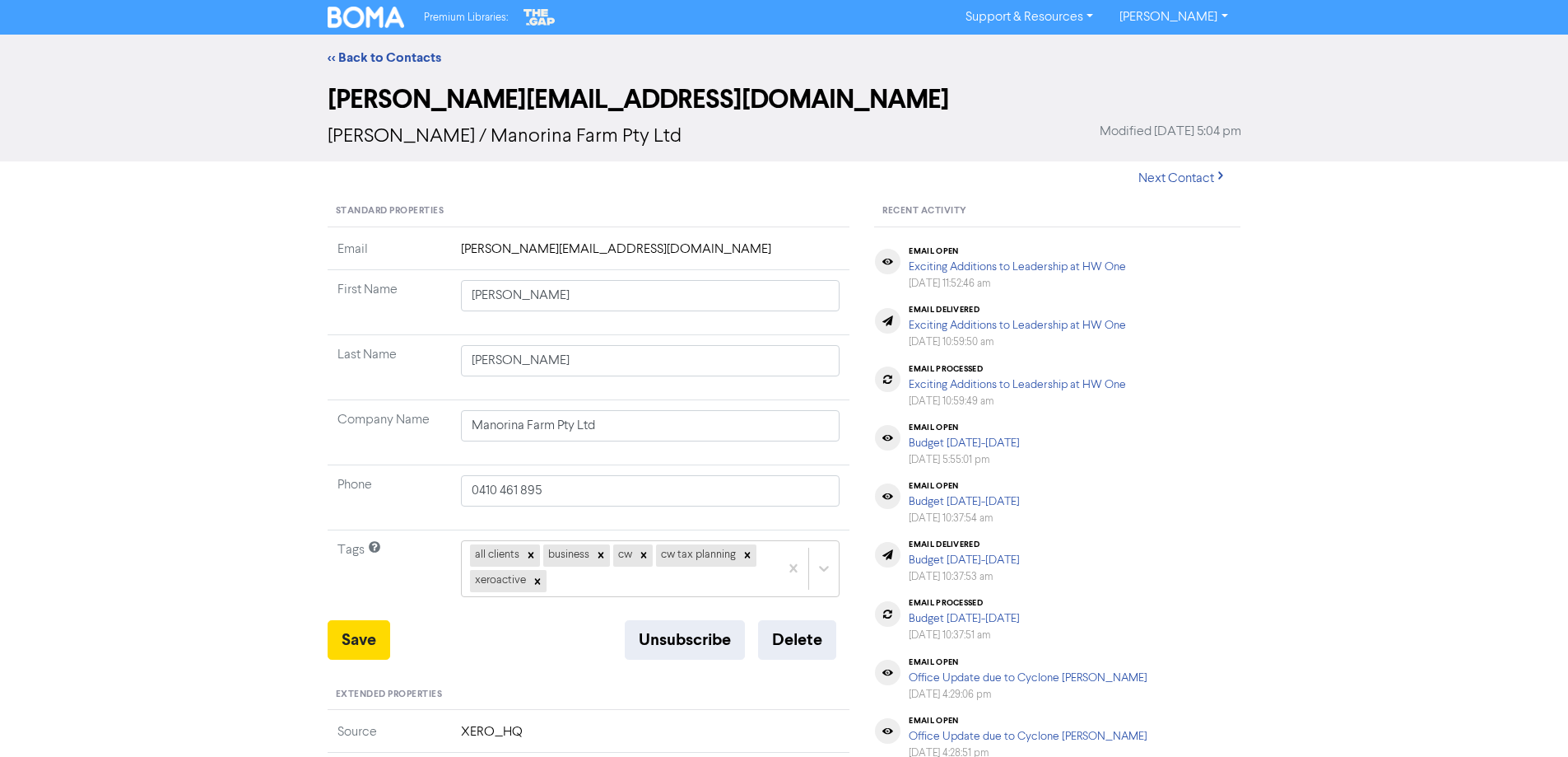
click at [352, 67] on div "<< Back to Contacts" at bounding box center [784, 57] width 938 height 19
click at [381, 50] on link "<< Back to Contacts" at bounding box center [385, 57] width 114 height 16
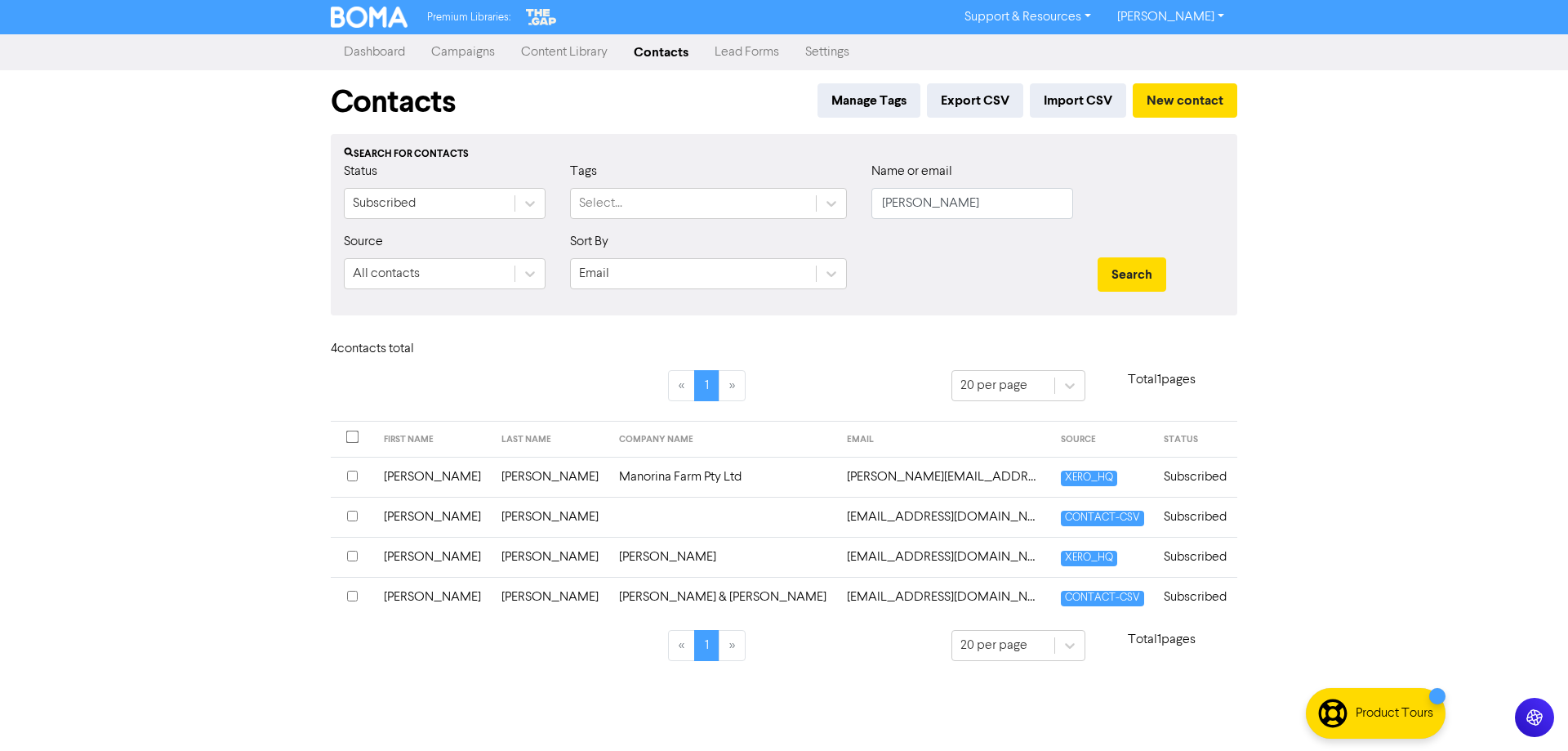
click at [651, 563] on td "[PERSON_NAME]" at bounding box center [723, 557] width 228 height 40
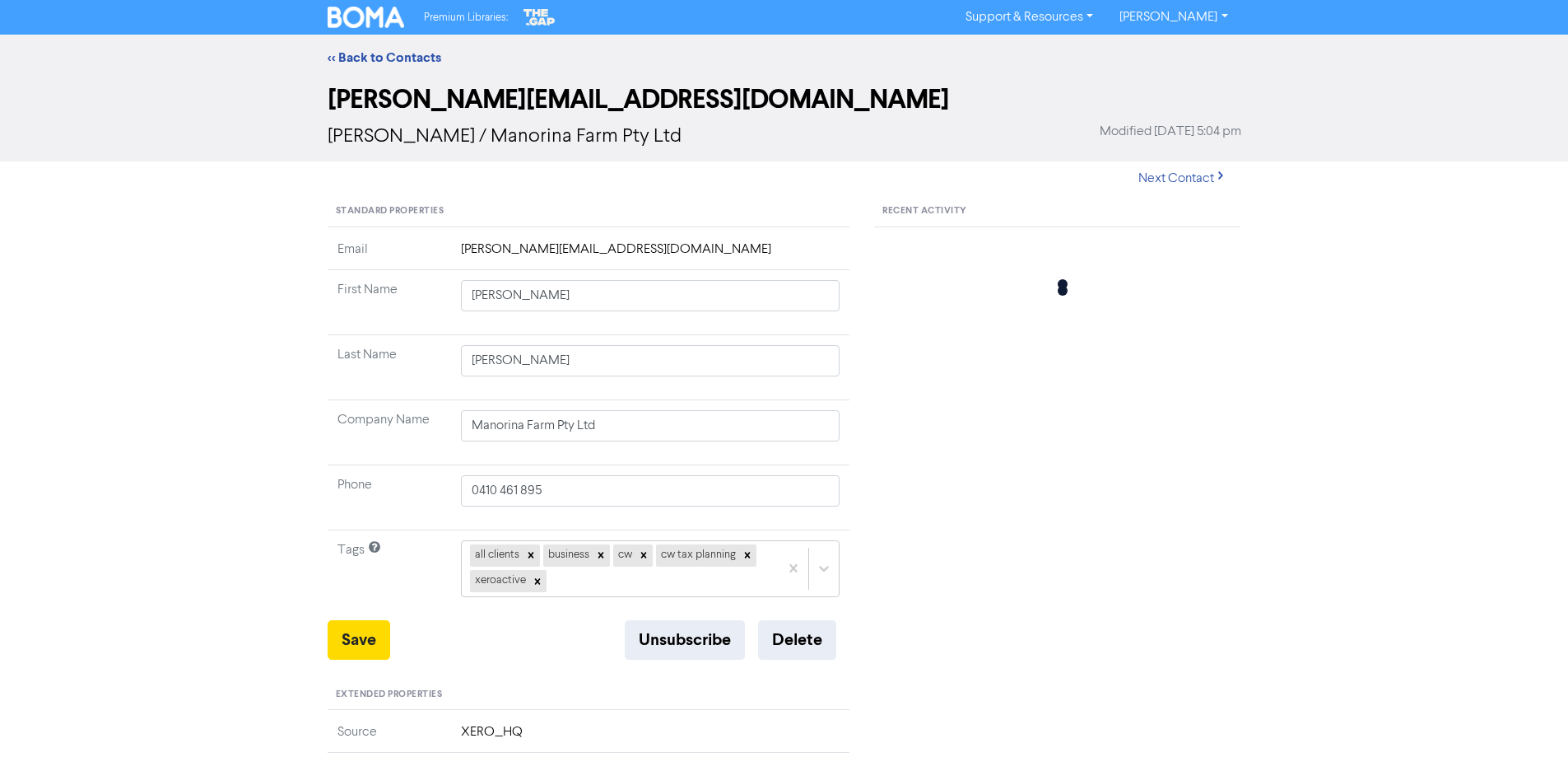
type input "[PERSON_NAME]"
type input "35117345"
type input "[STREET_ADDRESS]"
type input "PADDINGTON"
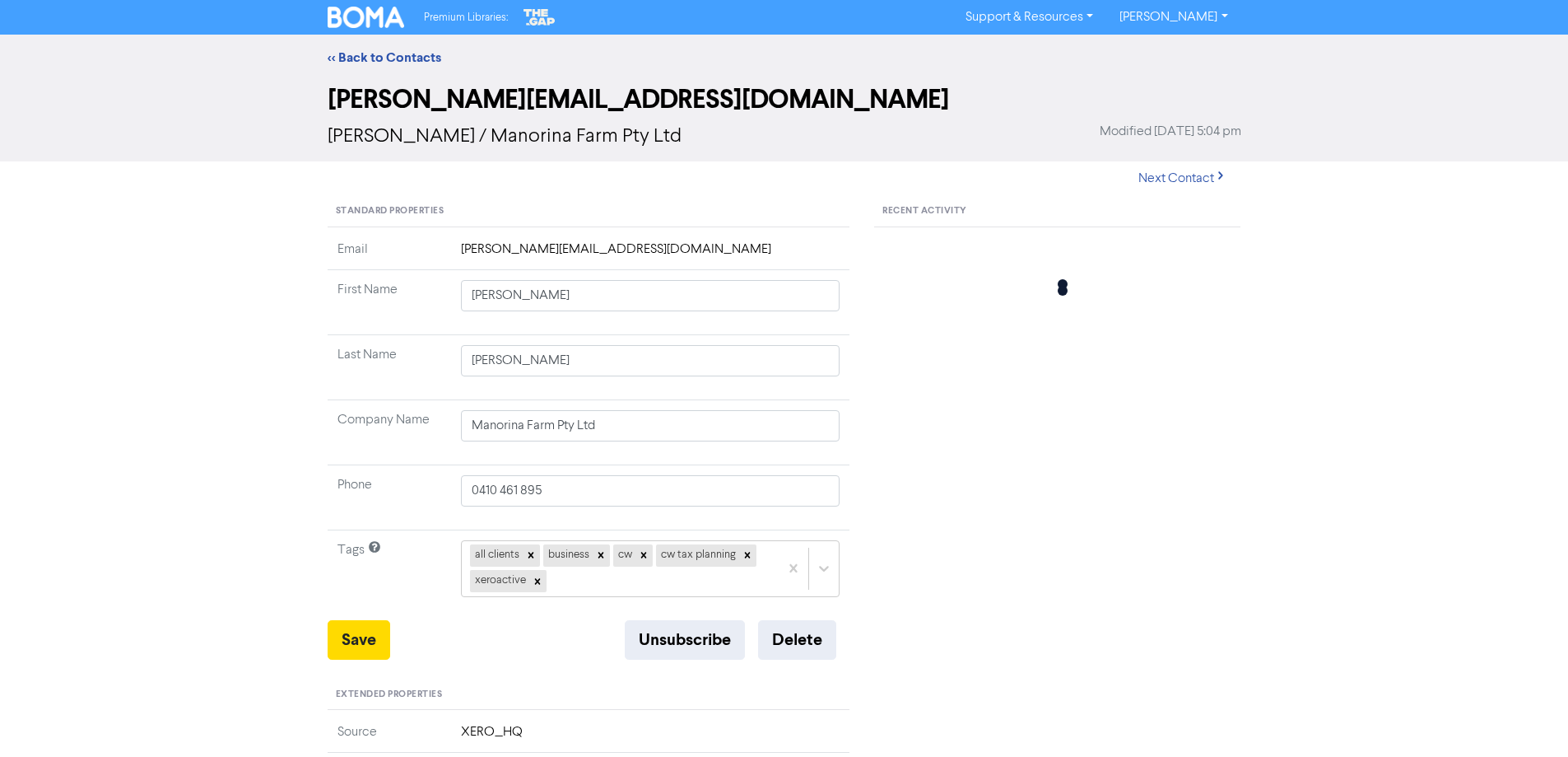
type input "4064"
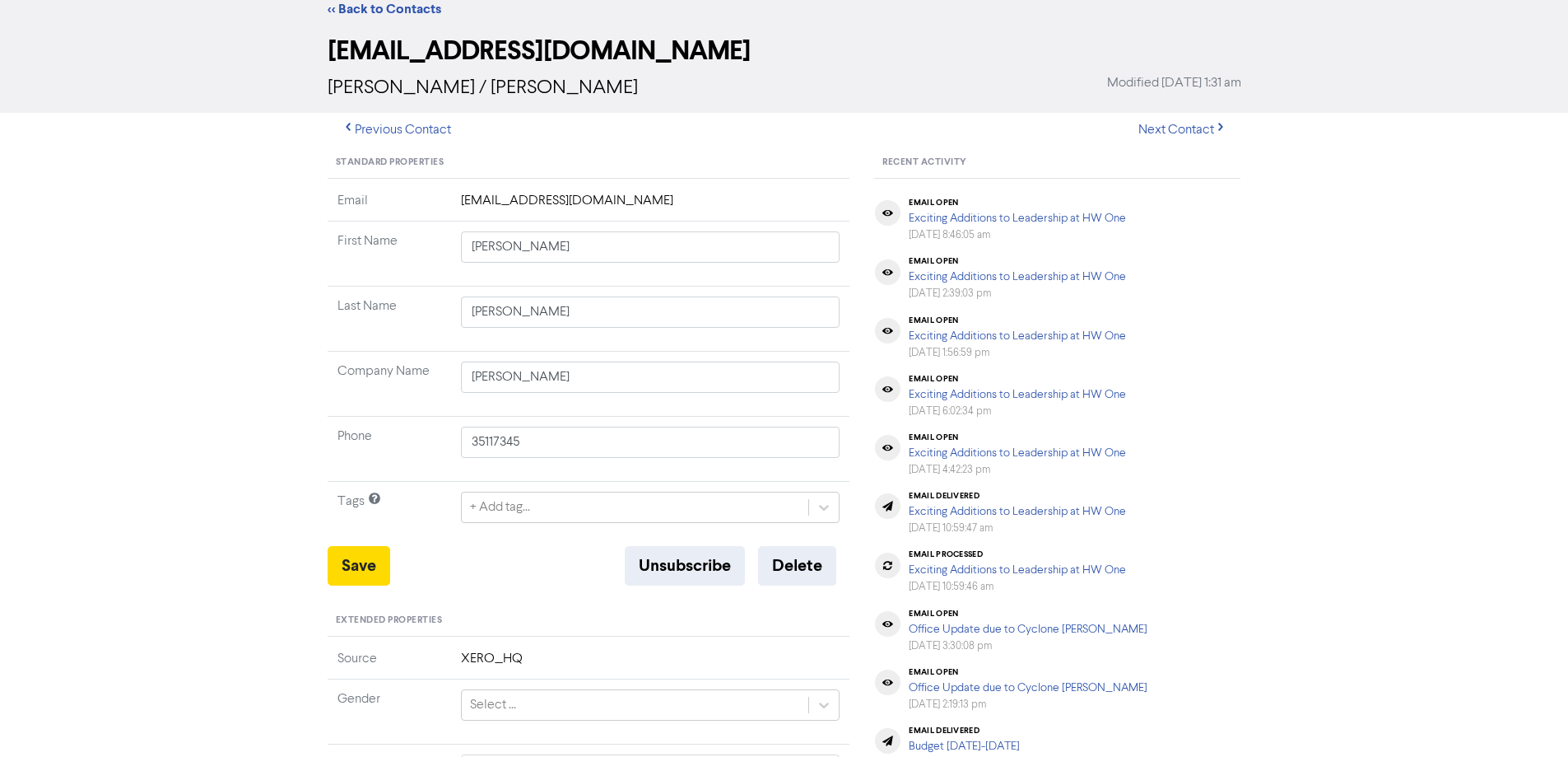
click at [656, 523] on div "+ Add tag..." at bounding box center [651, 507] width 380 height 31
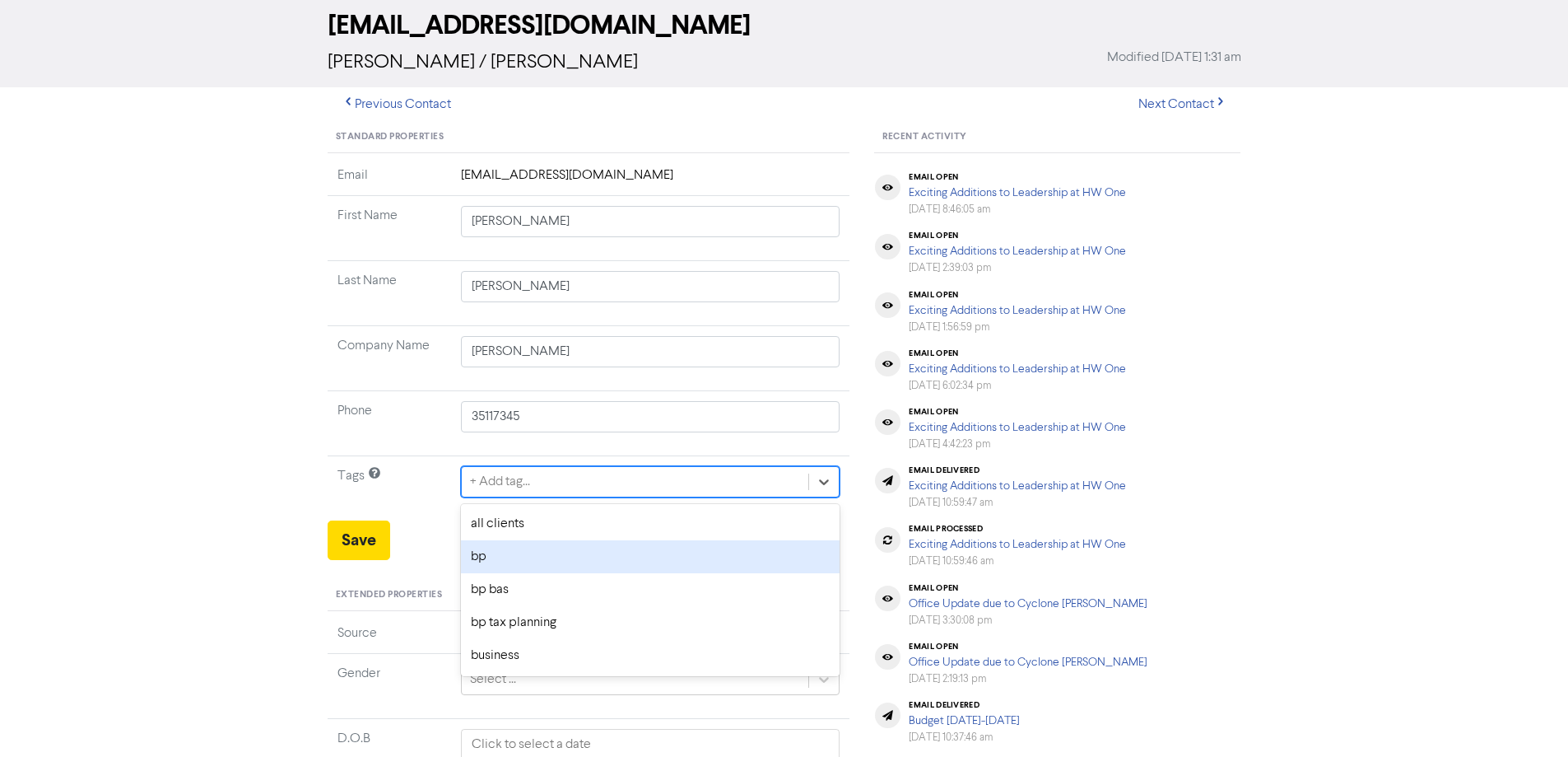
scroll to position [75, 0]
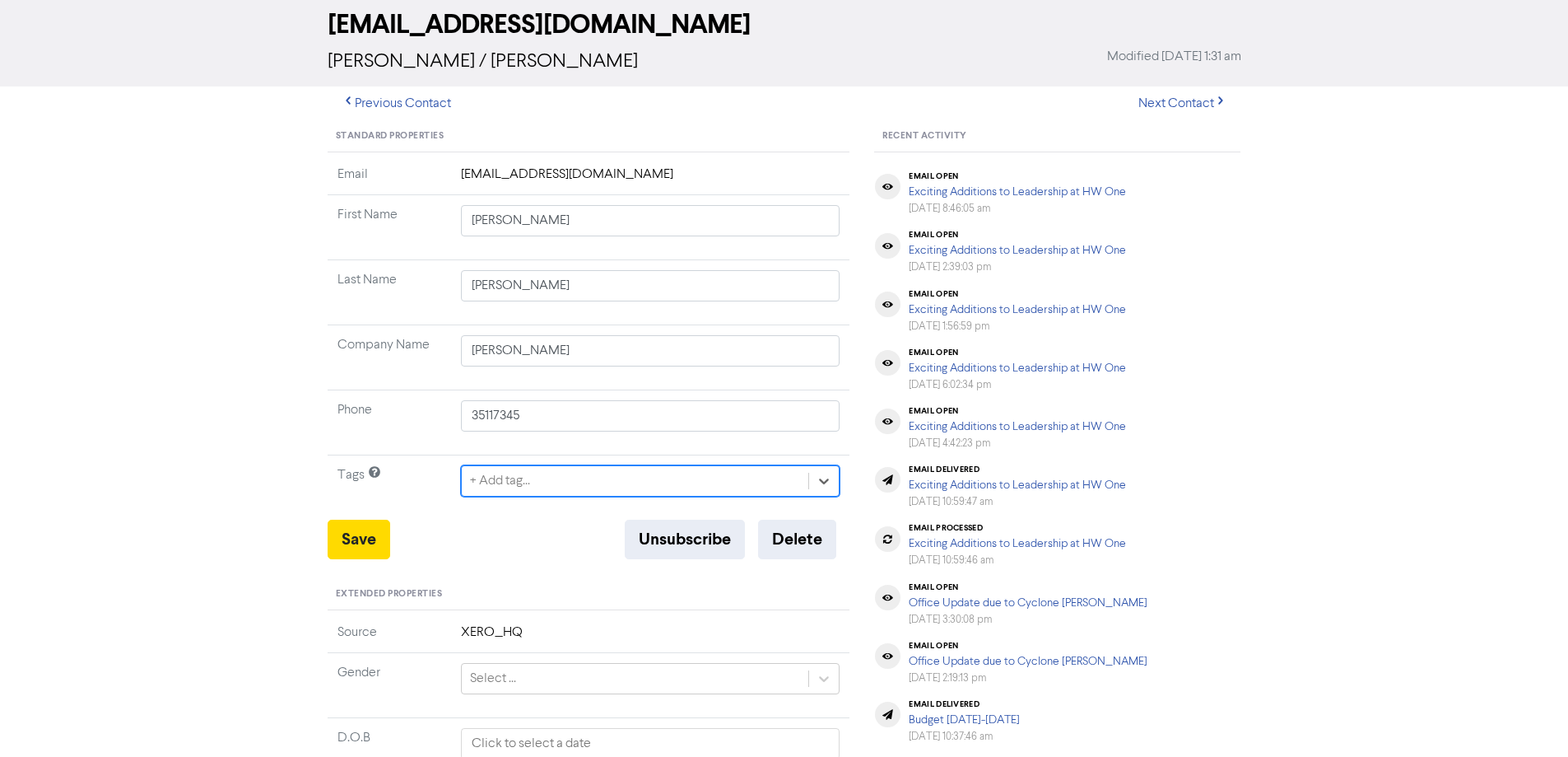
click at [648, 481] on div "+ Add tag..." at bounding box center [636, 481] width 348 height 30
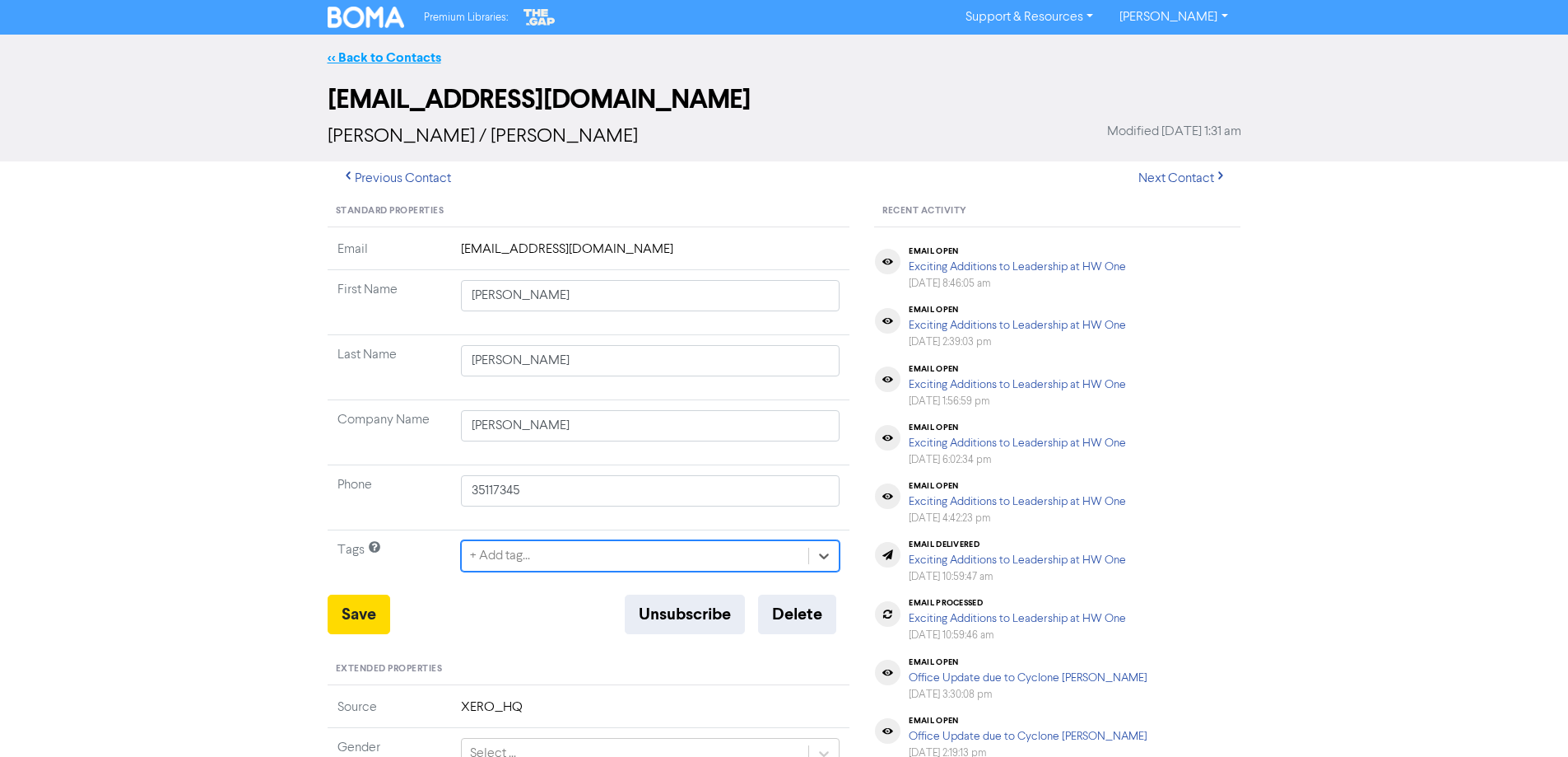
click at [372, 59] on link "<< Back to Contacts" at bounding box center [385, 57] width 114 height 16
